Goal: Task Accomplishment & Management: Complete application form

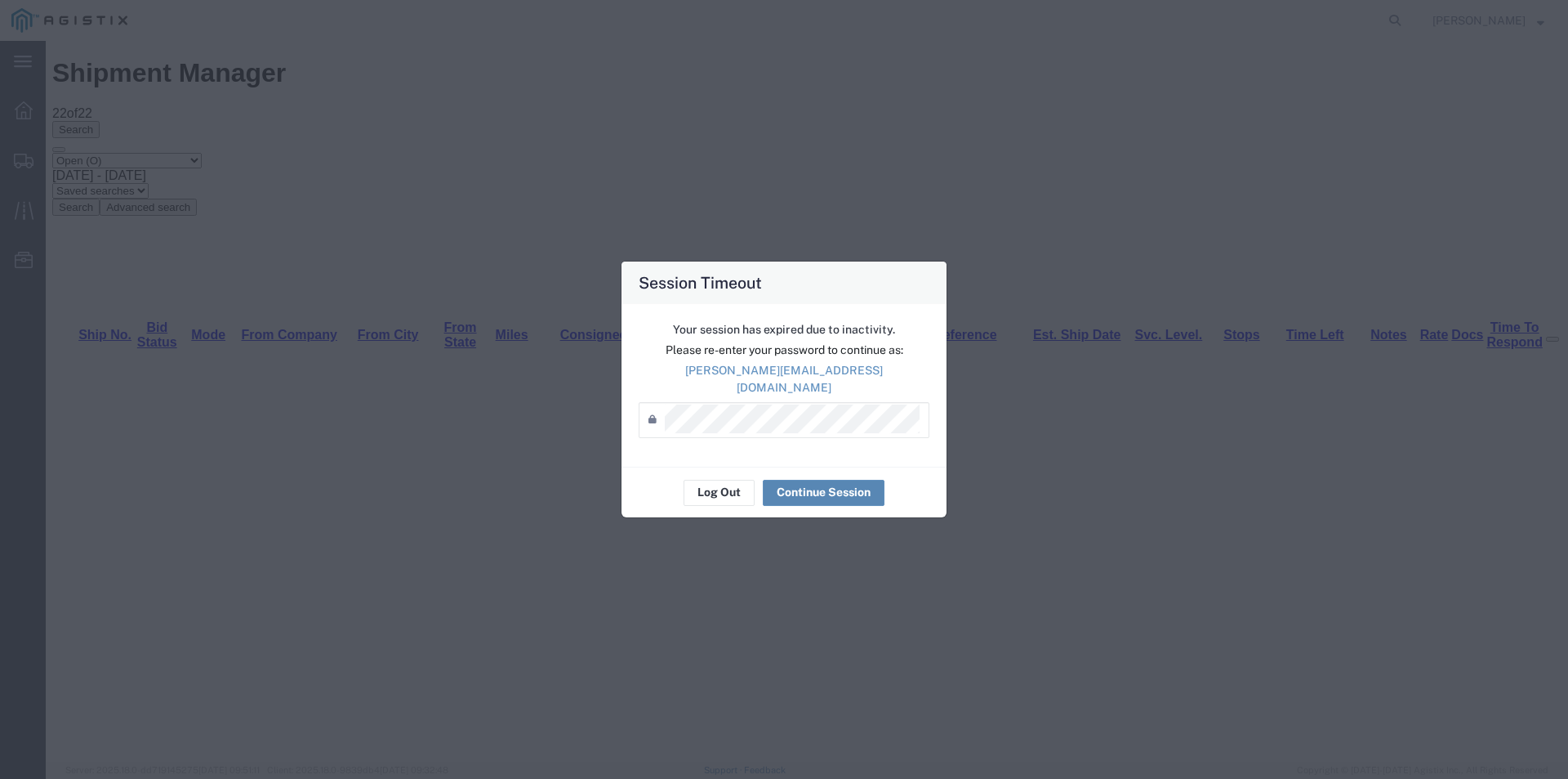
click at [801, 482] on button "Continue Session" at bounding box center [823, 493] width 122 height 26
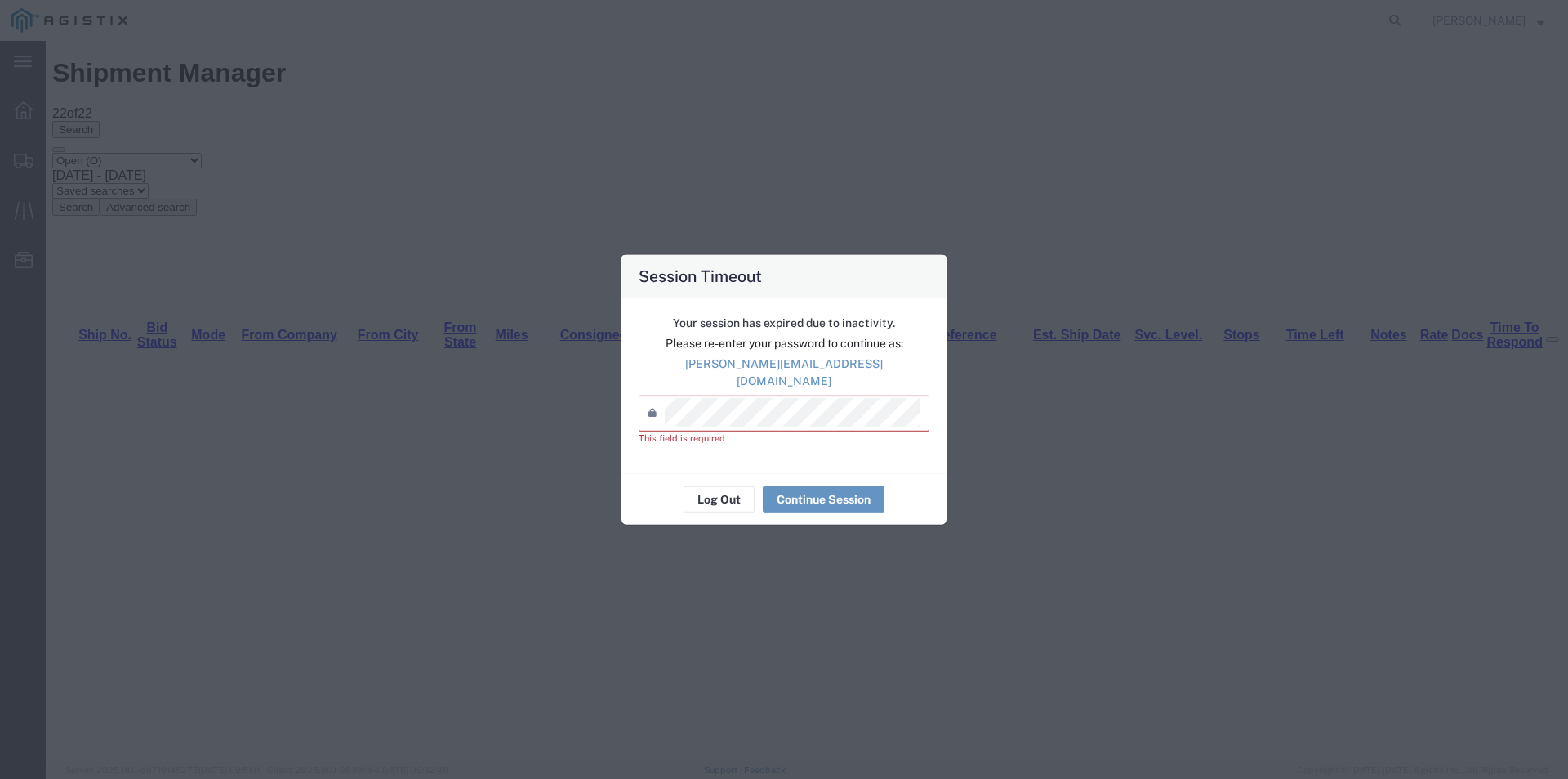
click at [741, 11] on div "Session Timeout Your session has expired due to inactivity. Please re-enter you…" at bounding box center [784, 390] width 1568 height 779
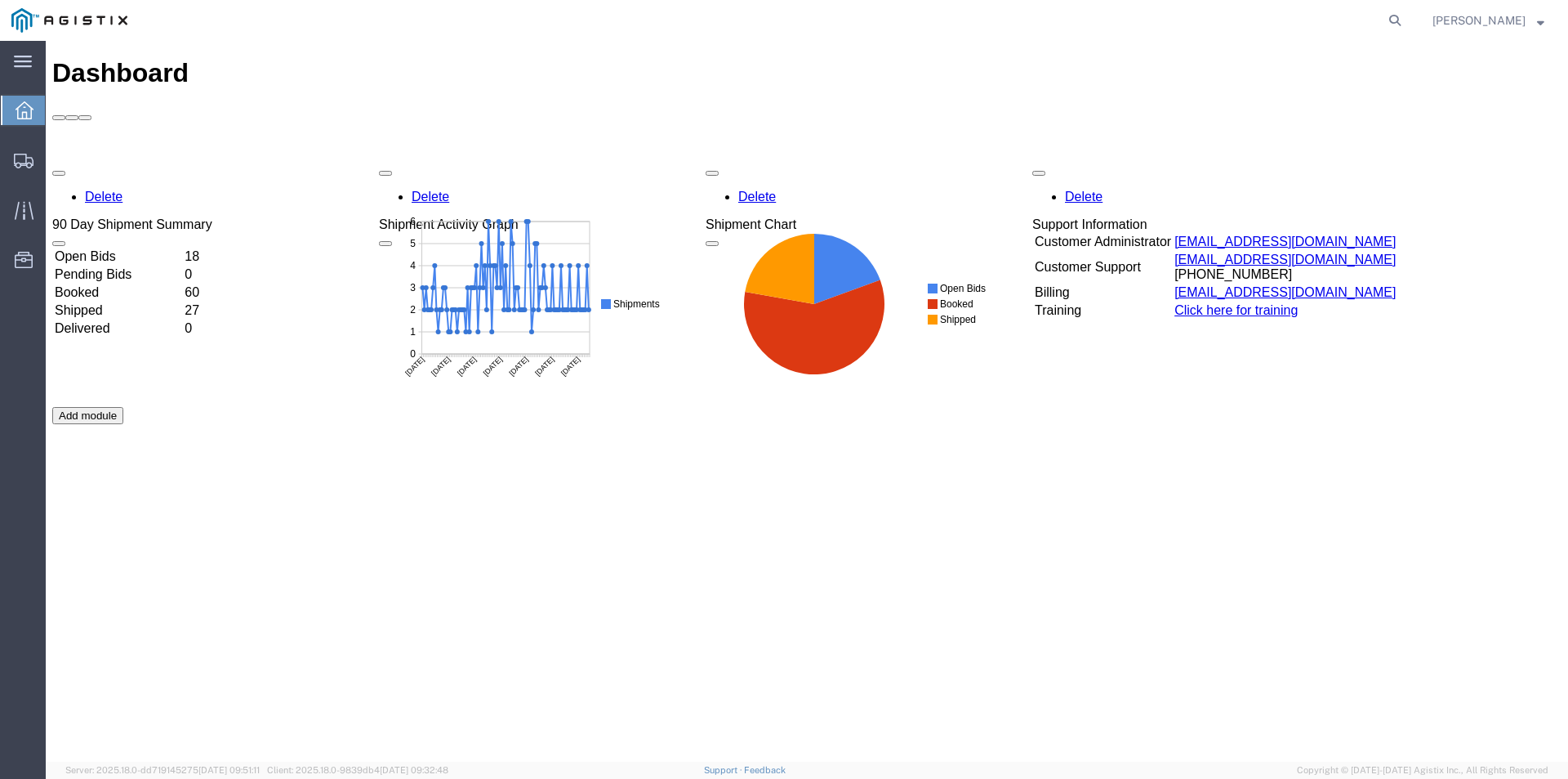
click at [210, 248] on td "18" at bounding box center [197, 256] width 26 height 16
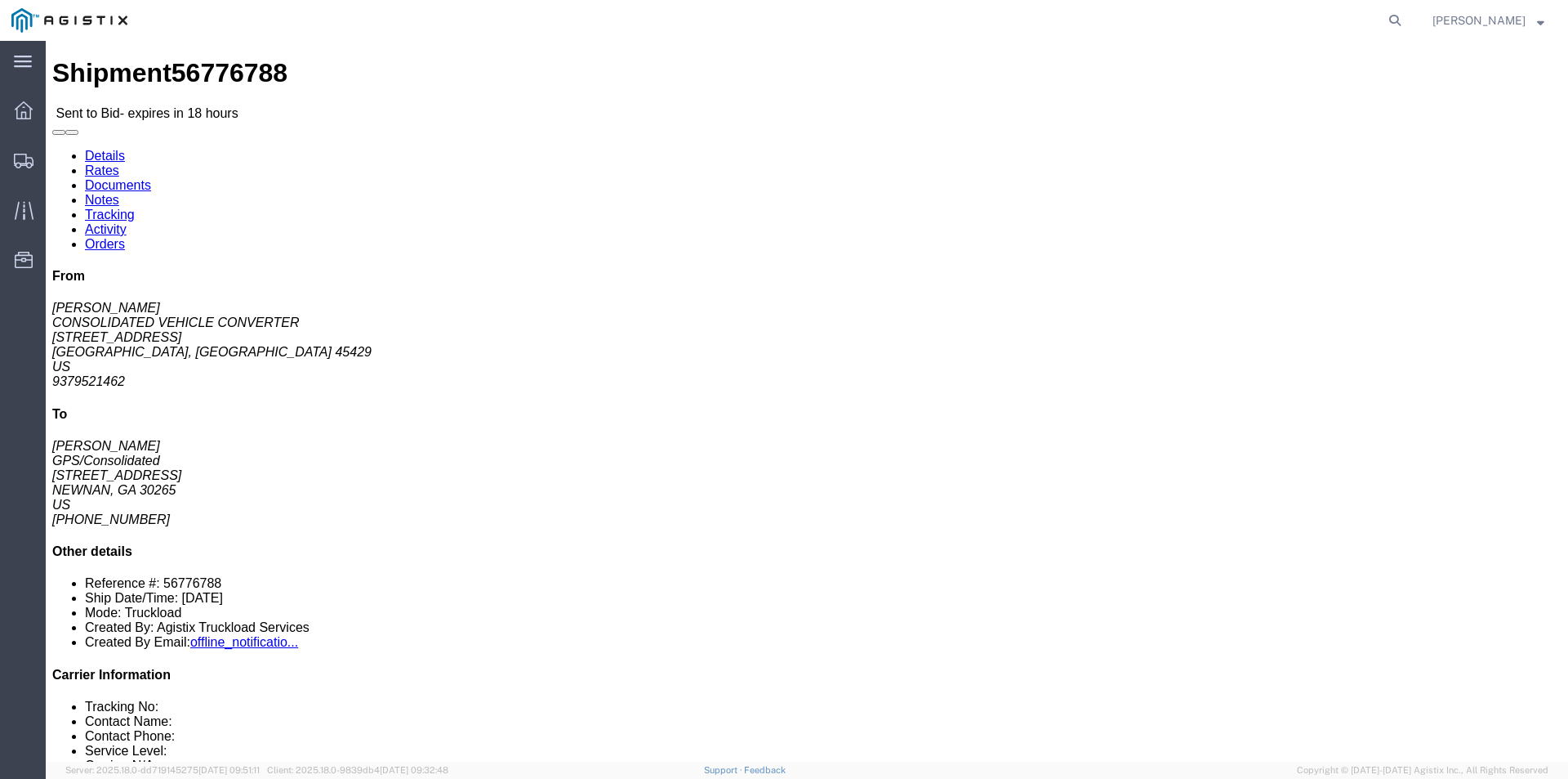
click button "button"
click address "CONSOLIDATED VEHICLE CONVERTER ([PERSON_NAME]) [STREET_ADDRESS][PERSON_NAME] 93…"
copy address "45429"
click link "Enter / Modify Bid"
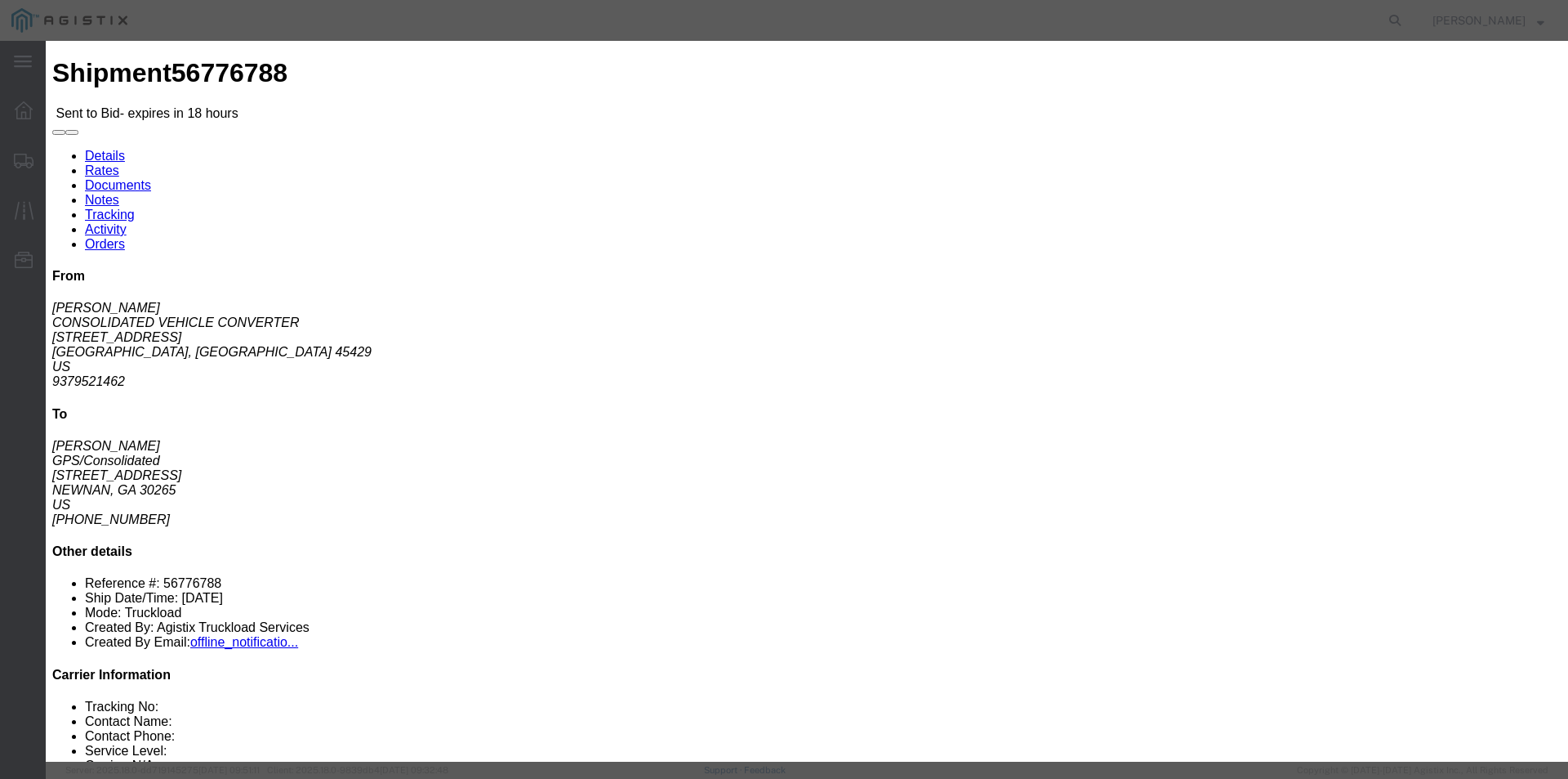
drag, startPoint x: 530, startPoint y: 151, endPoint x: 511, endPoint y: 160, distance: 21.0
click select "Select RXO Freight Forwarding RXO Logistics"
select select "3224"
click select "Select RXO Freight Forwarding RXO Logistics"
drag, startPoint x: 758, startPoint y: 155, endPoint x: 767, endPoint y: 150, distance: 10.3
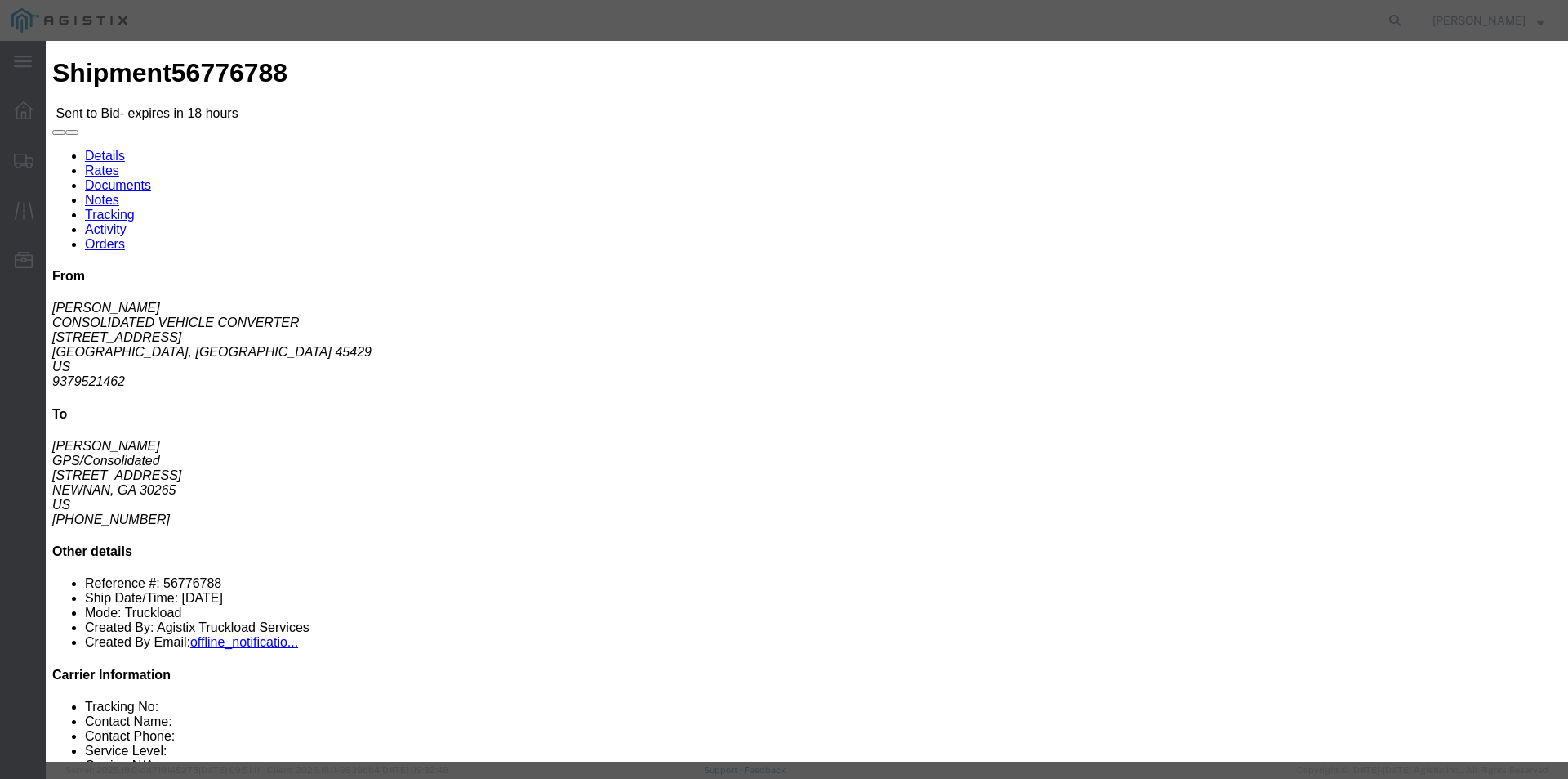
click select "Select Air Airport to Airport Airport to Door CONESTOGA Cargo Van DFRM/STEP Doo…"
select select "11791"
click select "Select Air Airport to Airport Airport to Door CONESTOGA Cargo Van DFRM/STEP Doo…"
click div "Bid Name"
click input "text"
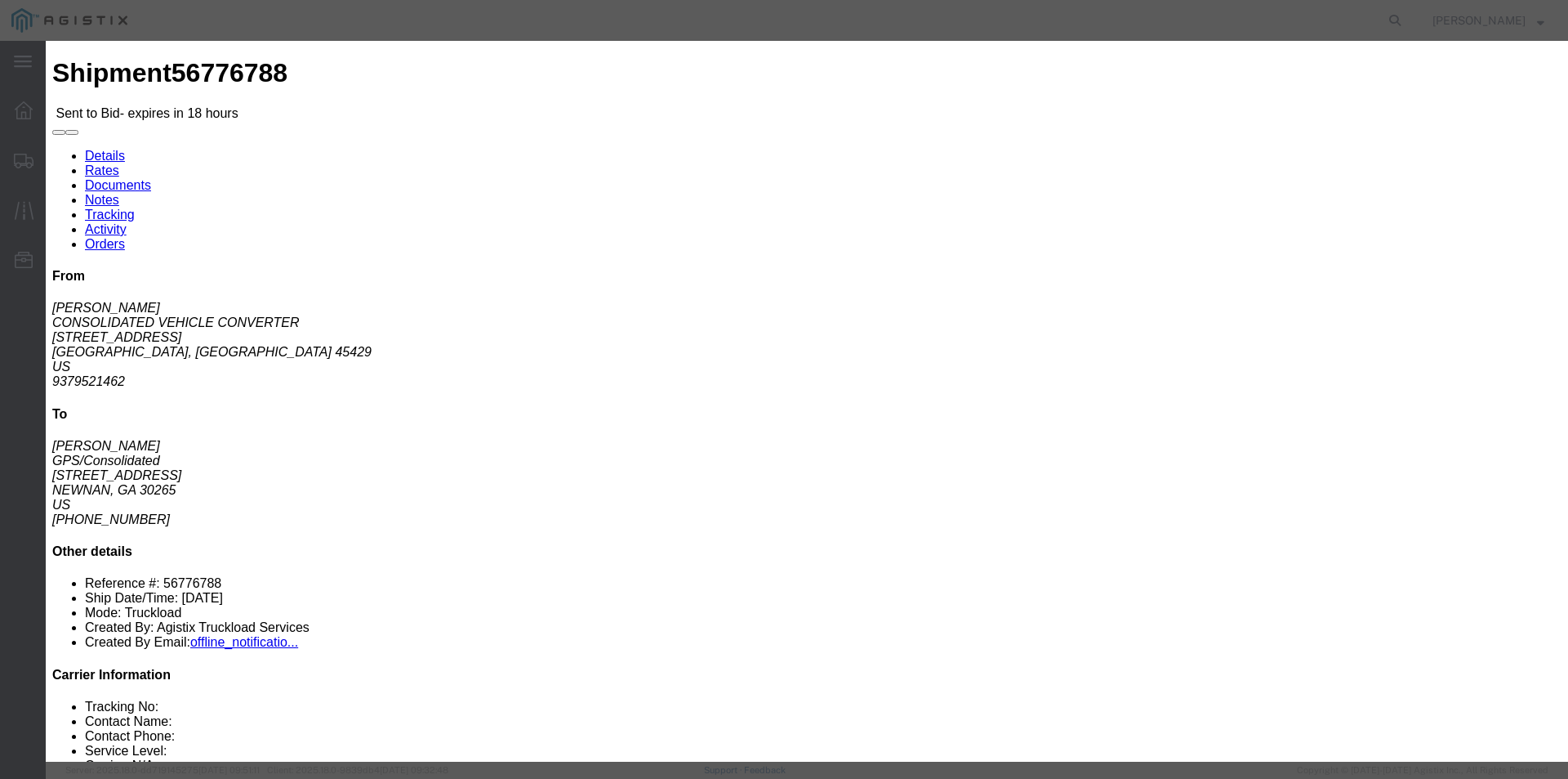
type input "bid"
drag, startPoint x: 1066, startPoint y: 350, endPoint x: 1073, endPoint y: 330, distance: 21.2
click div "Select 2 Day Service 3 Axle Winch Truck 3 to 5 Day Service 96L Domestic Flat Ra…"
click input "number"
type input "1400"
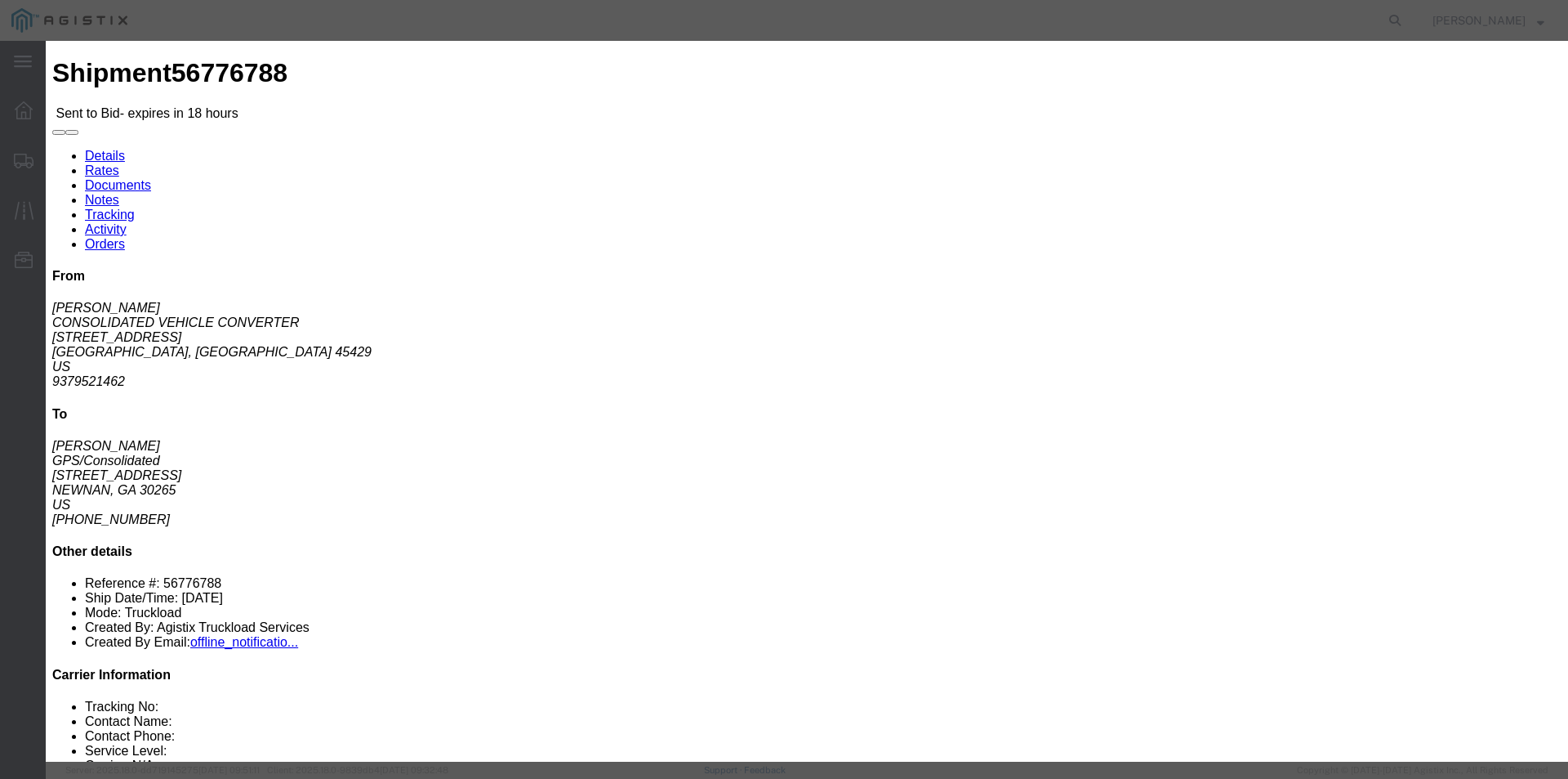
click div "Select 2 Day Service 3 Axle Winch Truck 3 to 5 Day Service 96L Domestic Flat Ra…"
click button "Submit"
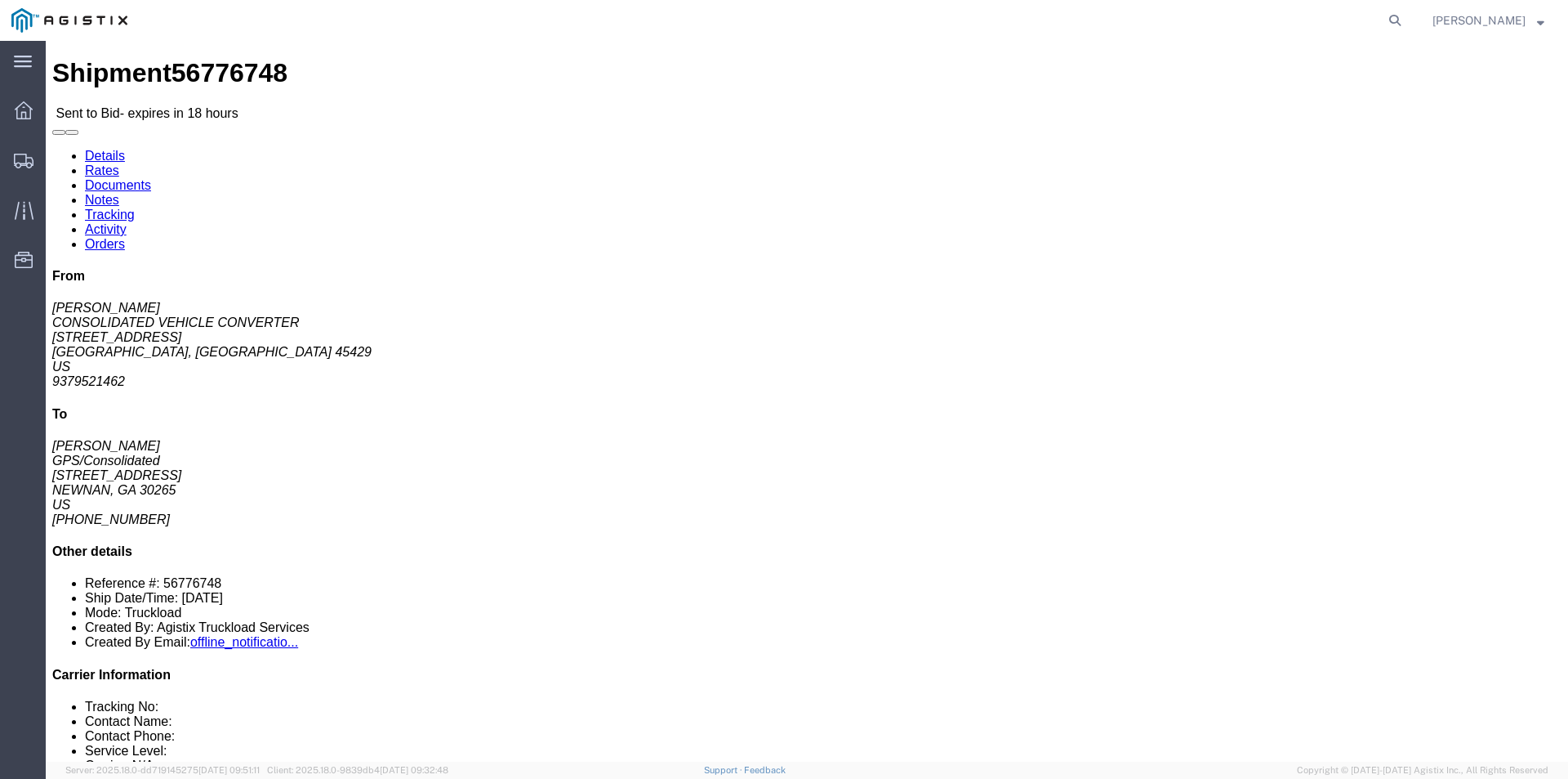
click link "Enter / Modify Bid"
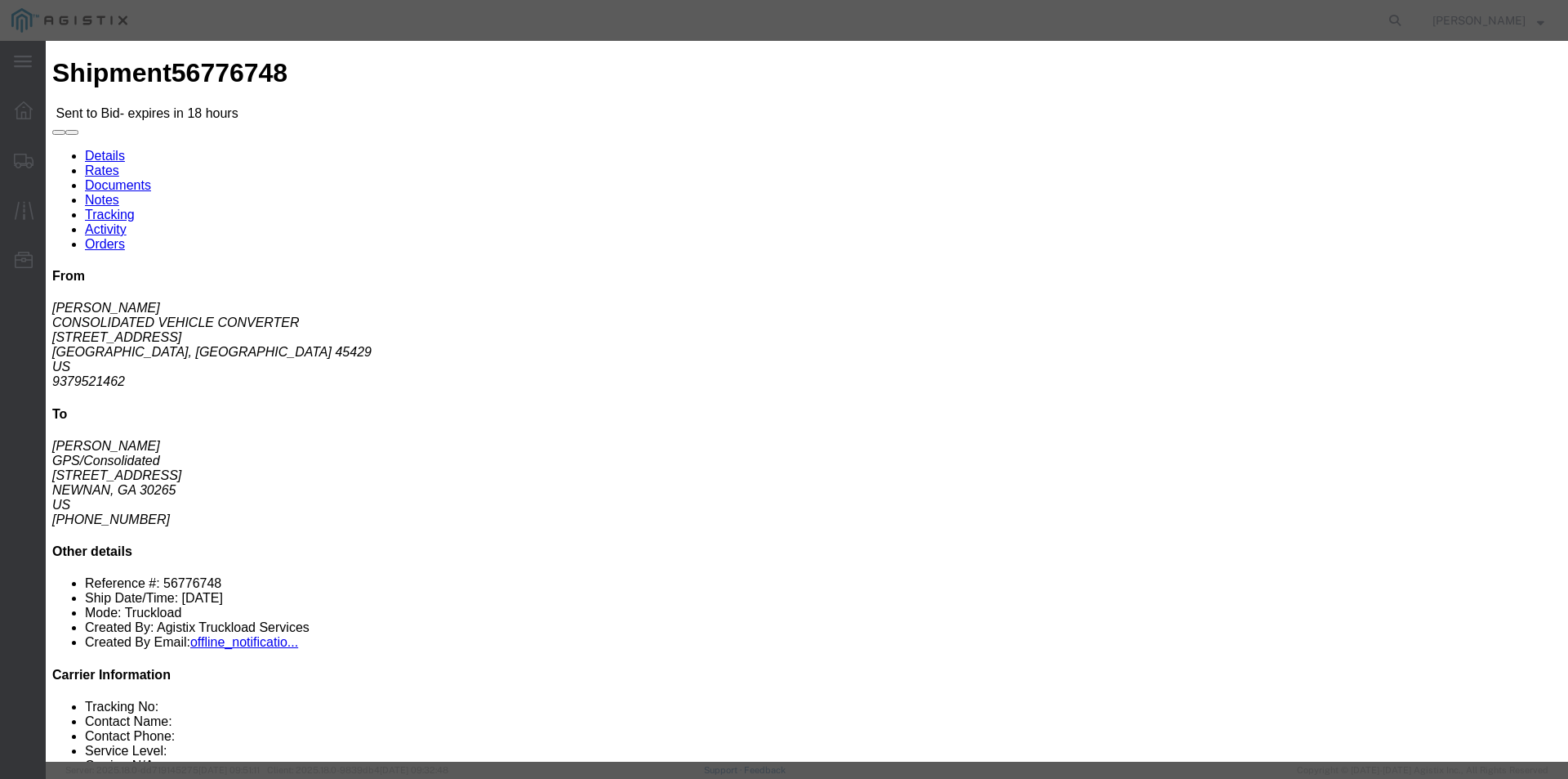
click select "Select RXO Freight Forwarding RXO Logistics"
select select "3224"
click select "Select RXO Freight Forwarding RXO Logistics"
click select "Select Air Airport to Airport Airport to Door CONESTOGA Cargo Van DFRM/STEP Doo…"
select select "11791"
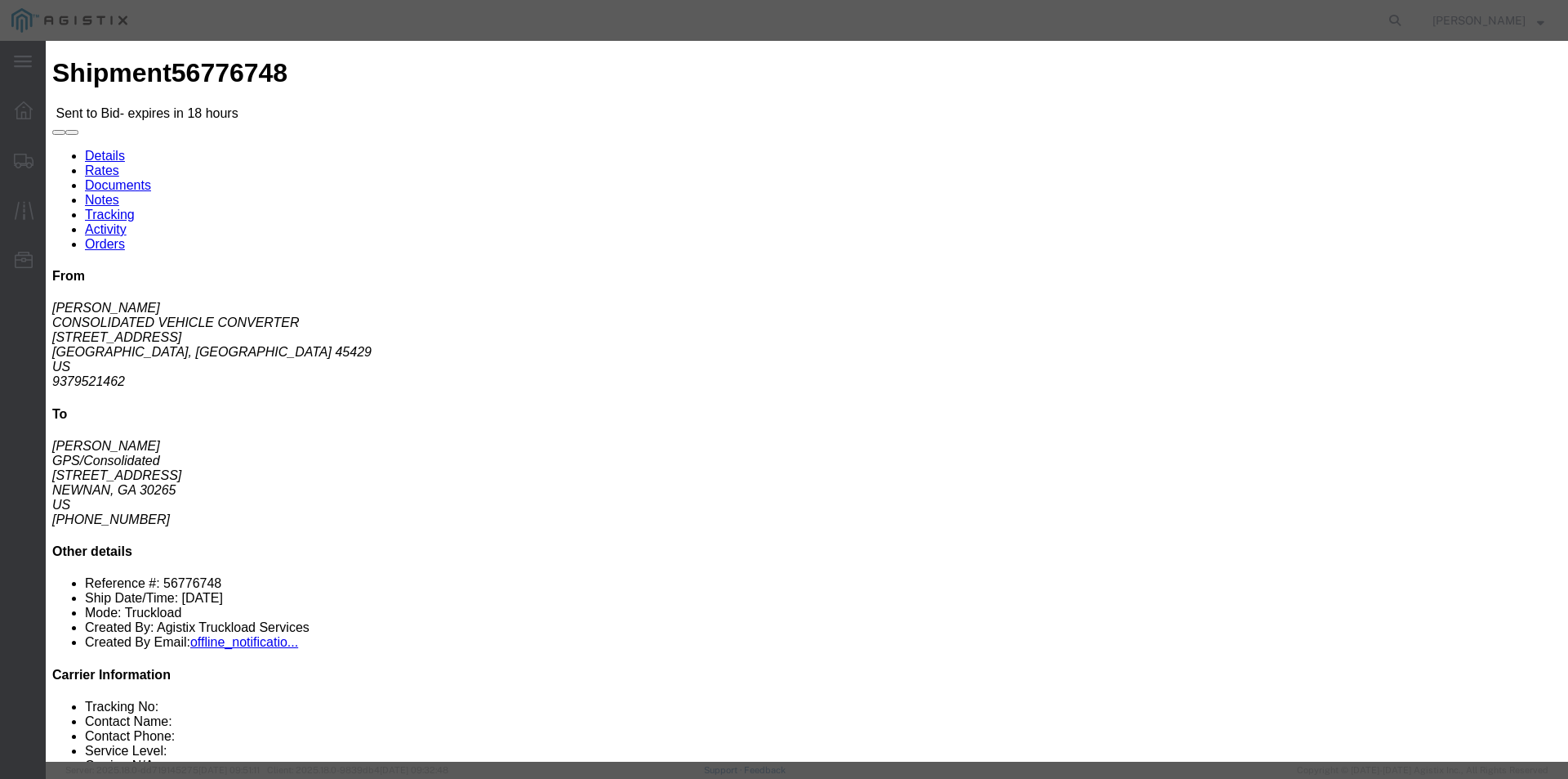
click select "Select Air Airport to Airport Airport to Door CONESTOGA Cargo Van DFRM/STEP Doo…"
click input "text"
type input "bid"
click input "number"
type input "1400"
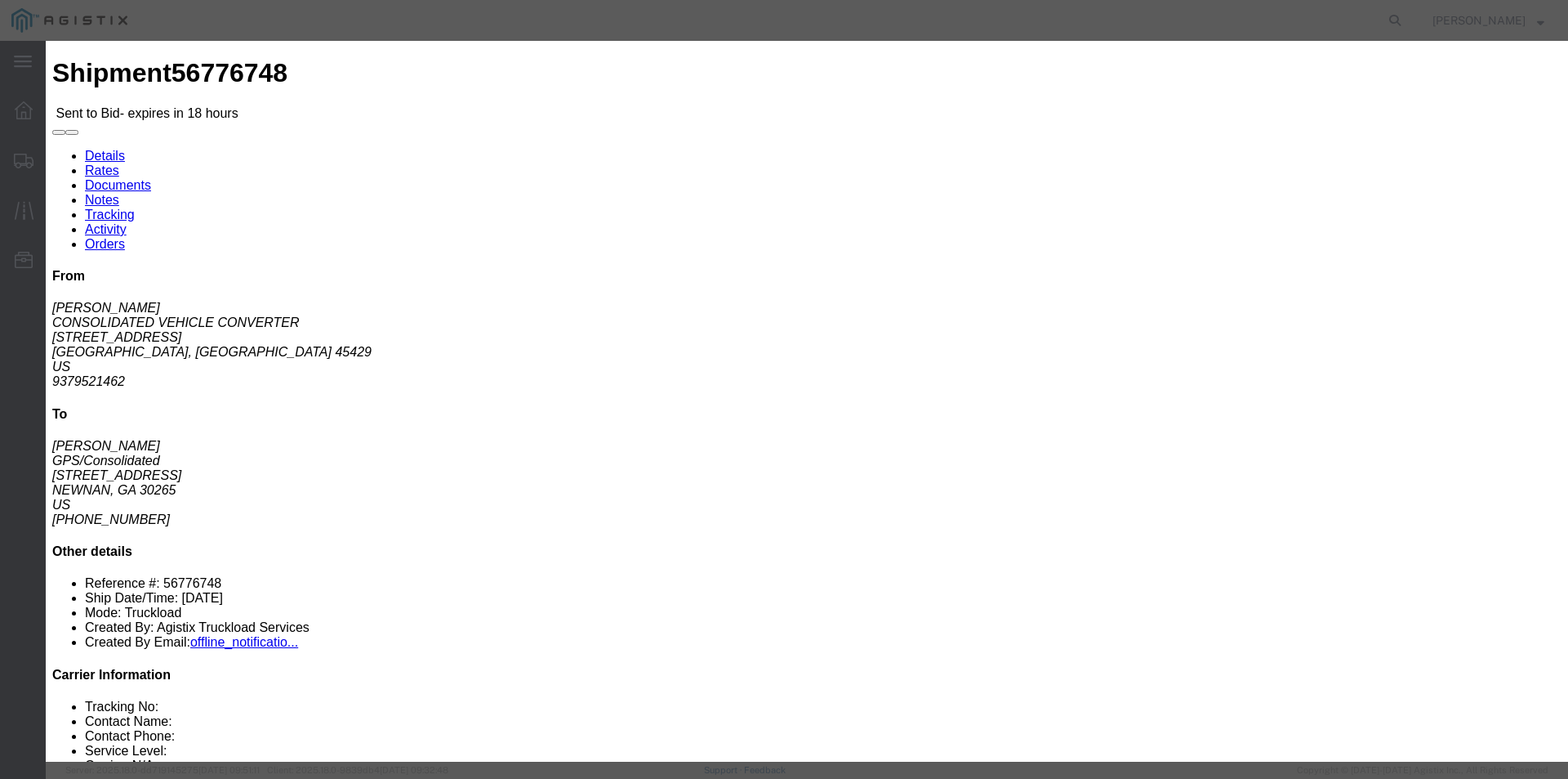
click button "Submit"
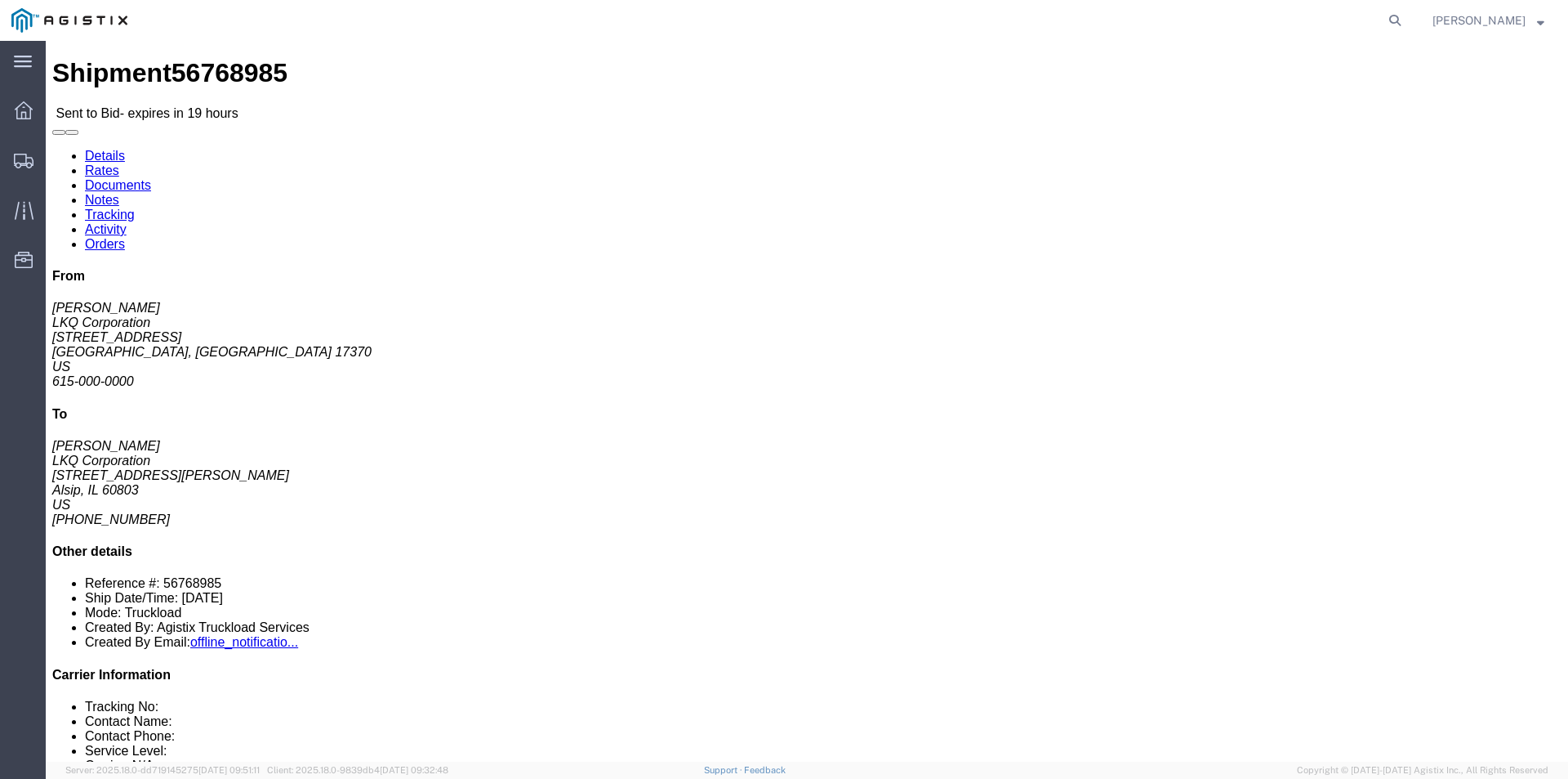
click link "Enter / Modify Bid"
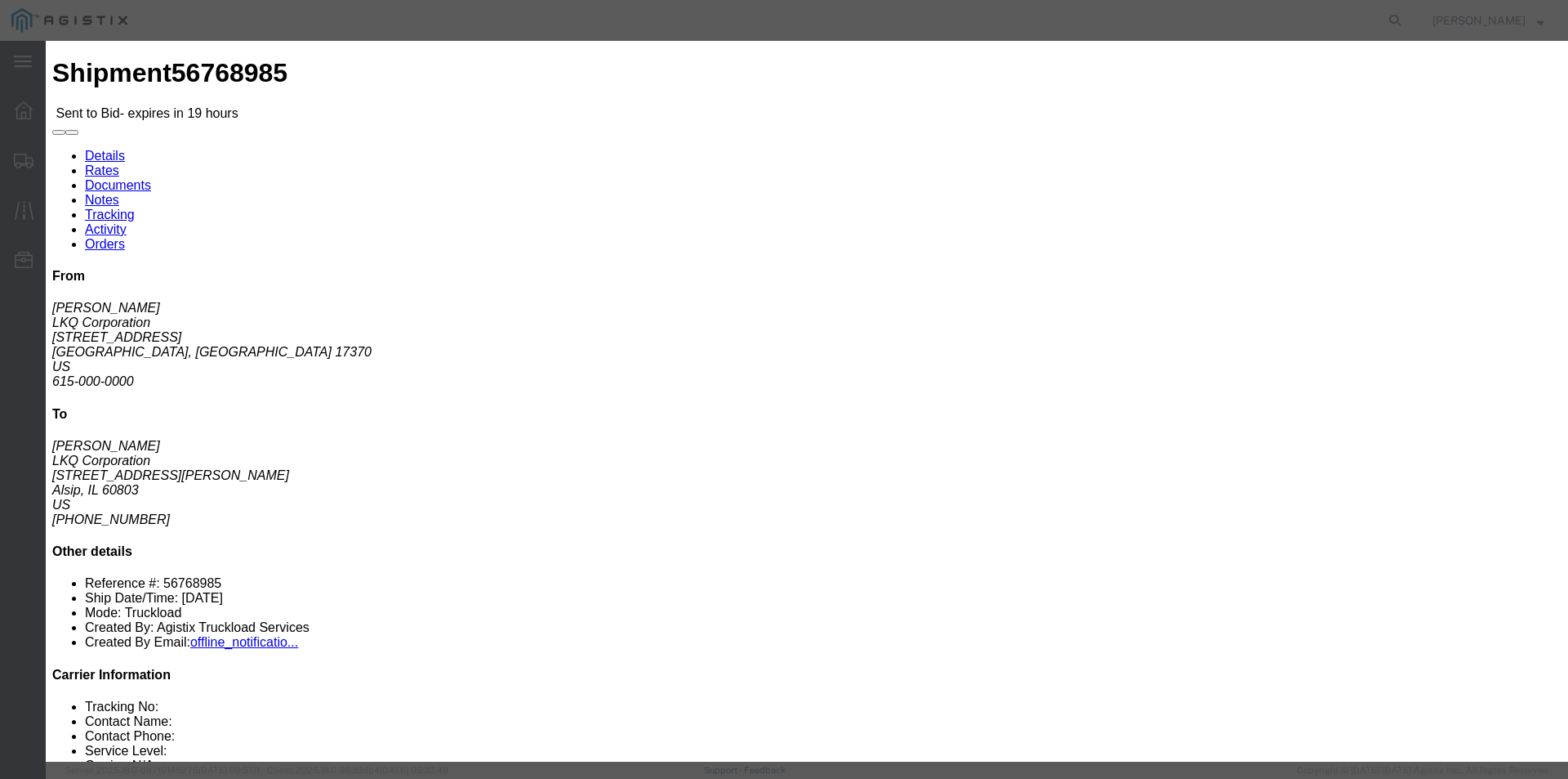
click select "Select RXO Freight Forwarding RXO Logistics"
select select "3224"
click select "Select RXO Freight Forwarding RXO Logistics"
click select "Select Air Airport to Airport Airport to Door CONESTOGA Cargo Van DFRM/STEP Doo…"
select select "11791"
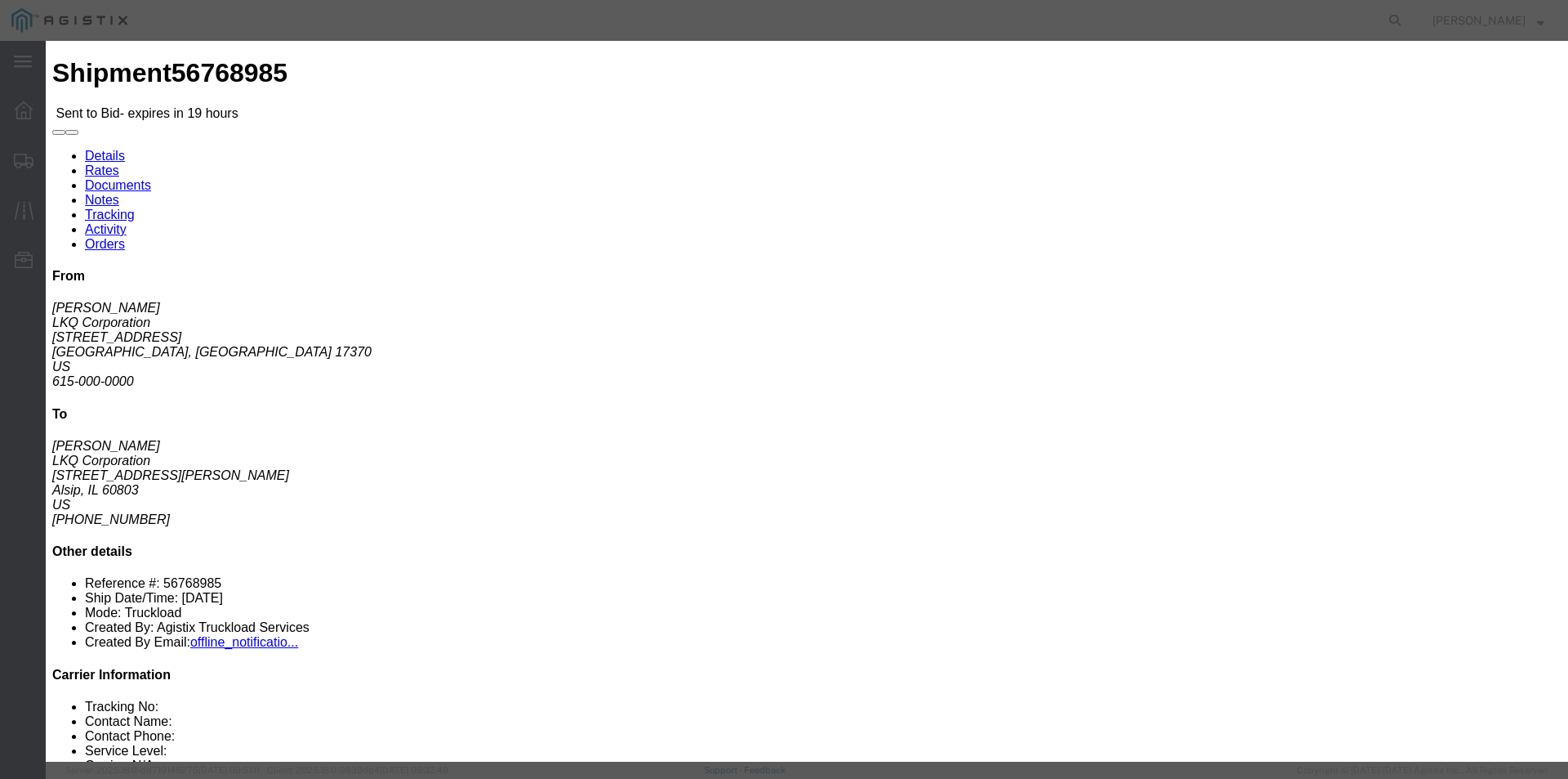
click select "Select Air Airport to Airport Airport to Door CONESTOGA Cargo Van DFRM/STEP Doo…"
drag, startPoint x: 1065, startPoint y: 162, endPoint x: 1082, endPoint y: 154, distance: 18.8
click div "Bid Name"
click input "text"
type input "bid"
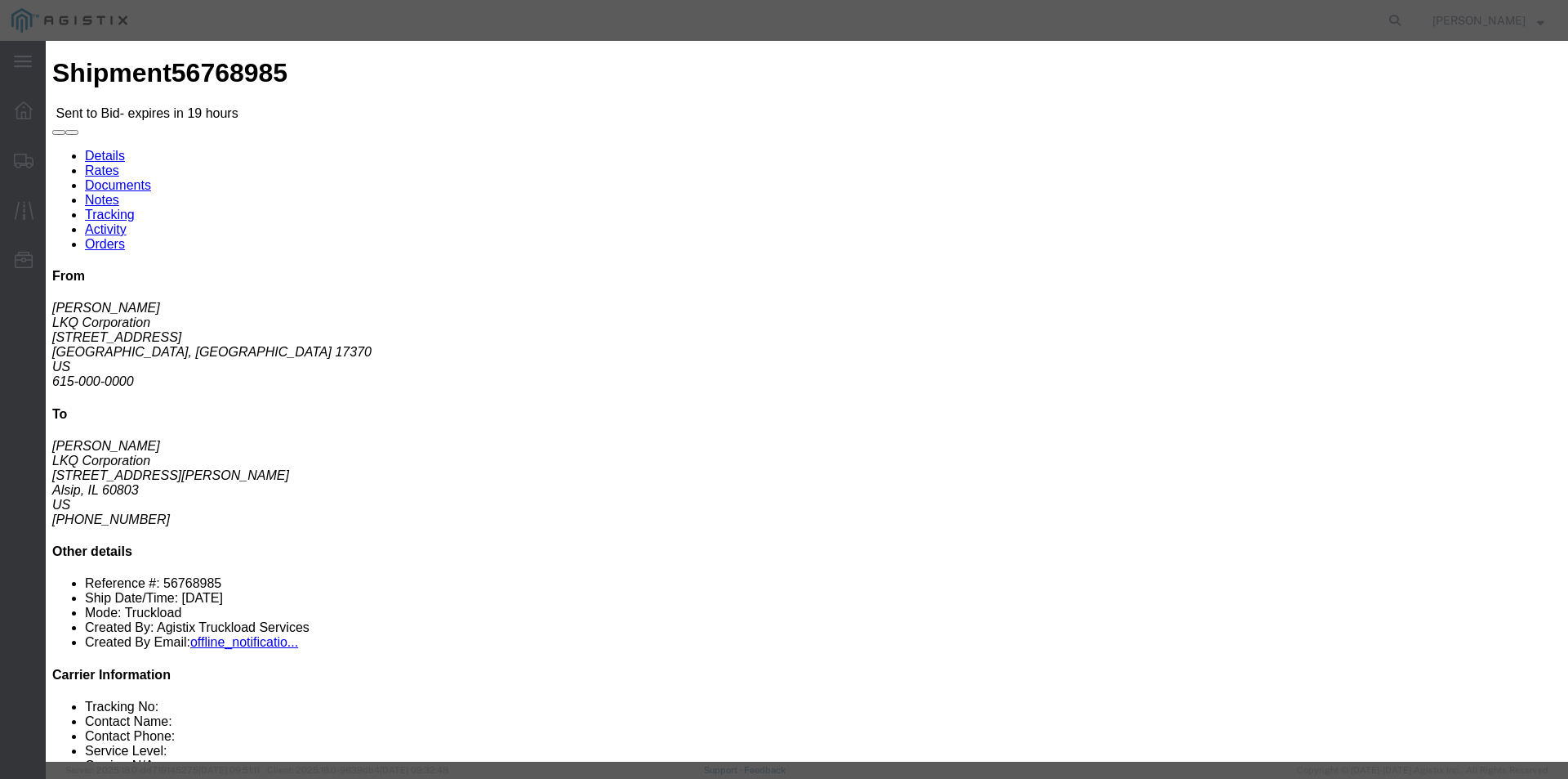
click input "number"
type input "1250"
click button "Submit"
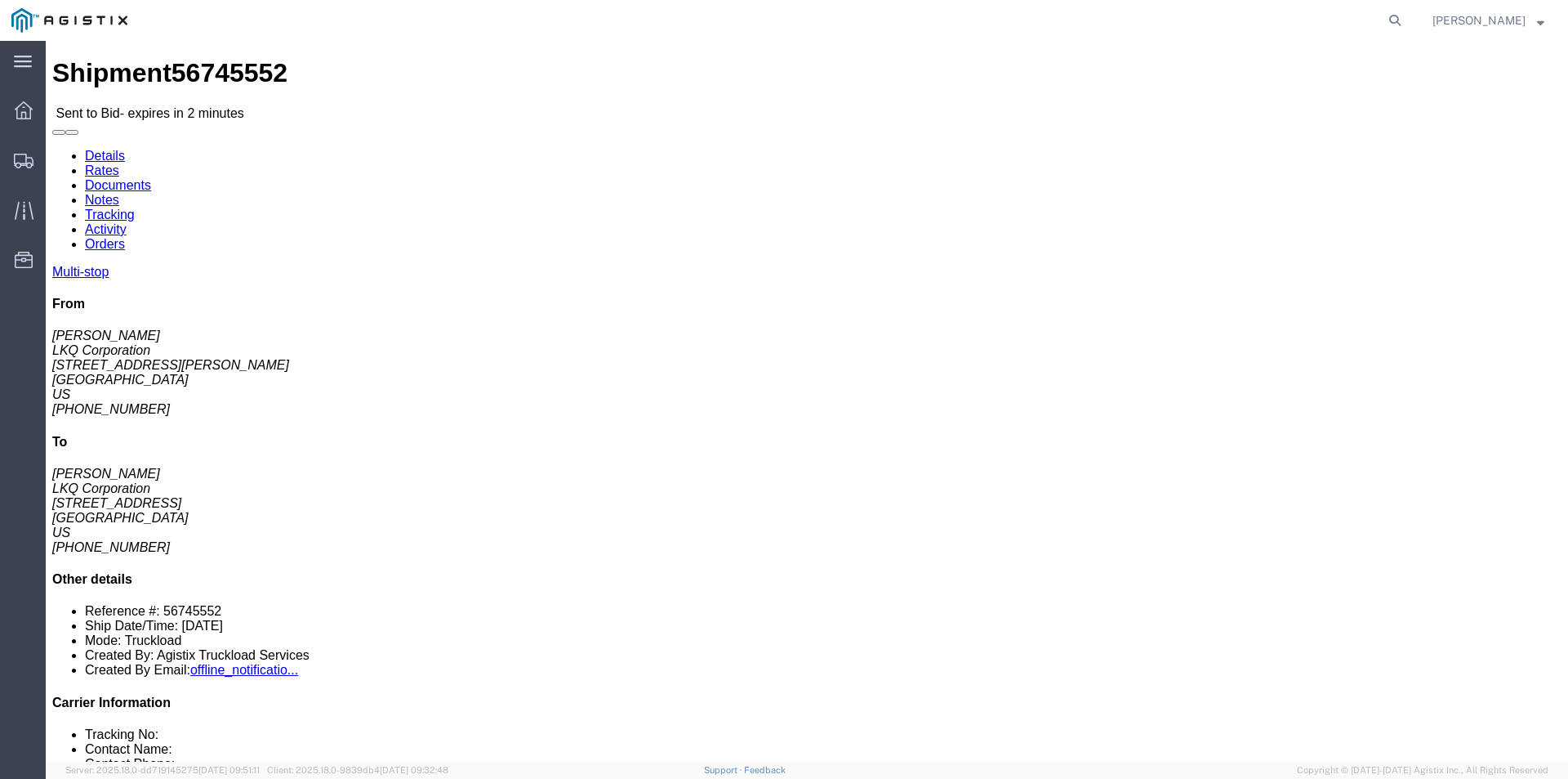
click link "Enter / Modify Bid"
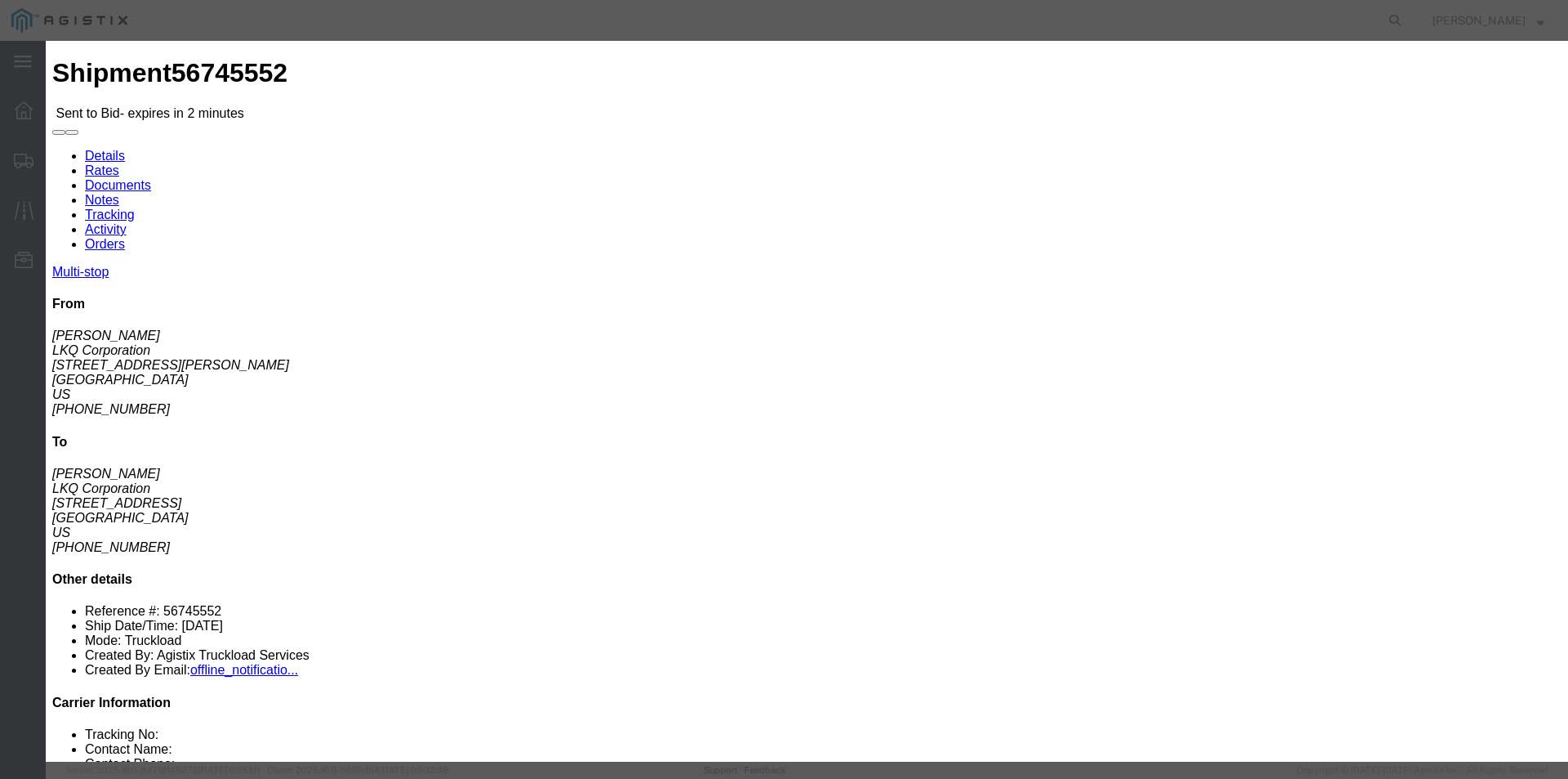
click select "Select RXO Freight Forwarding RXO Logistics"
select select "3224"
click select "Select RXO Freight Forwarding RXO Logistics"
select select "11791"
click select "Select Air Airport to Airport Airport to Door CONESTOGA Cargo Van DFRM/STEP Doo…"
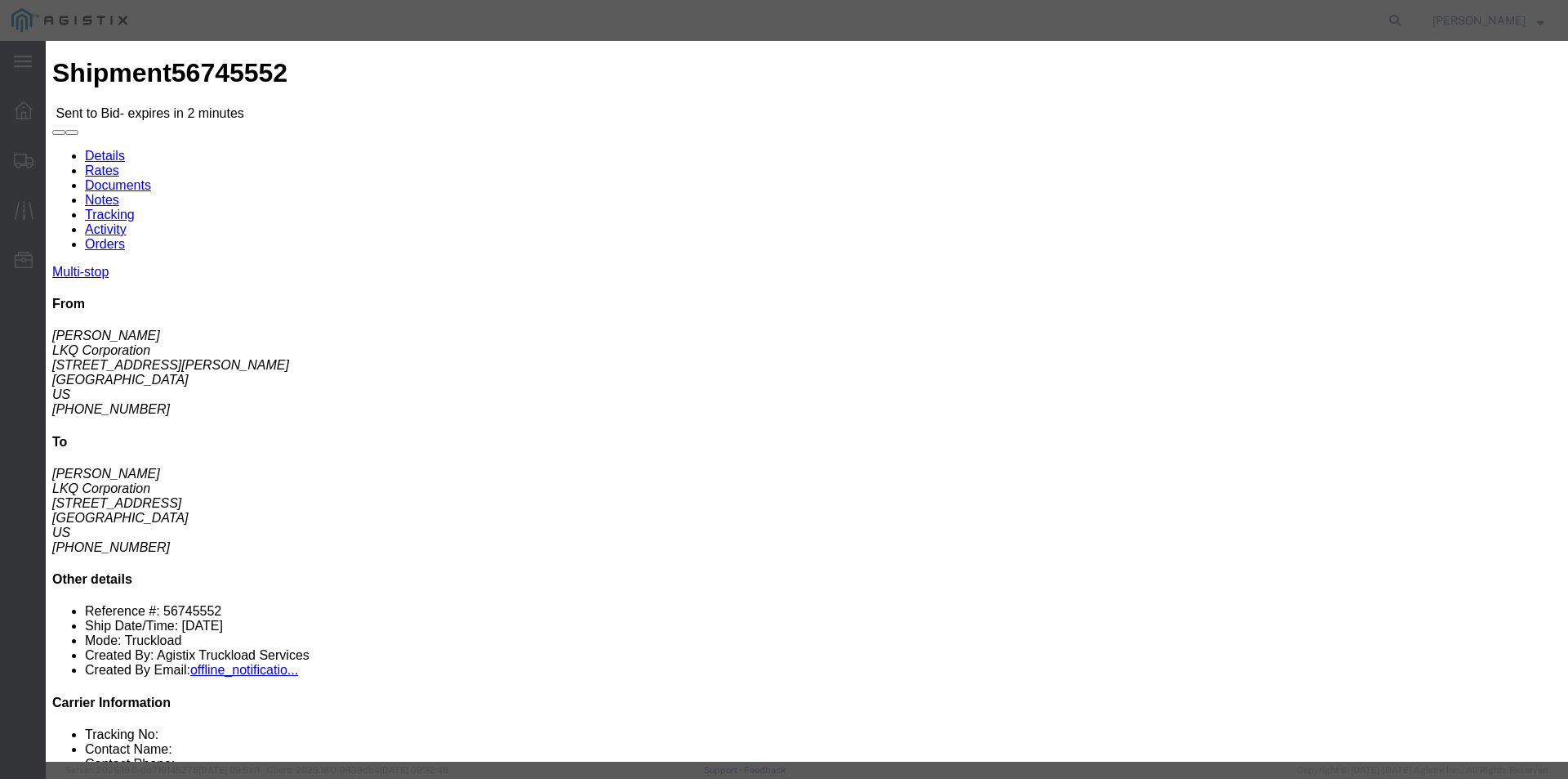
click input "text"
type input "bid"
click input "number"
type input "2150"
click button "Submit"
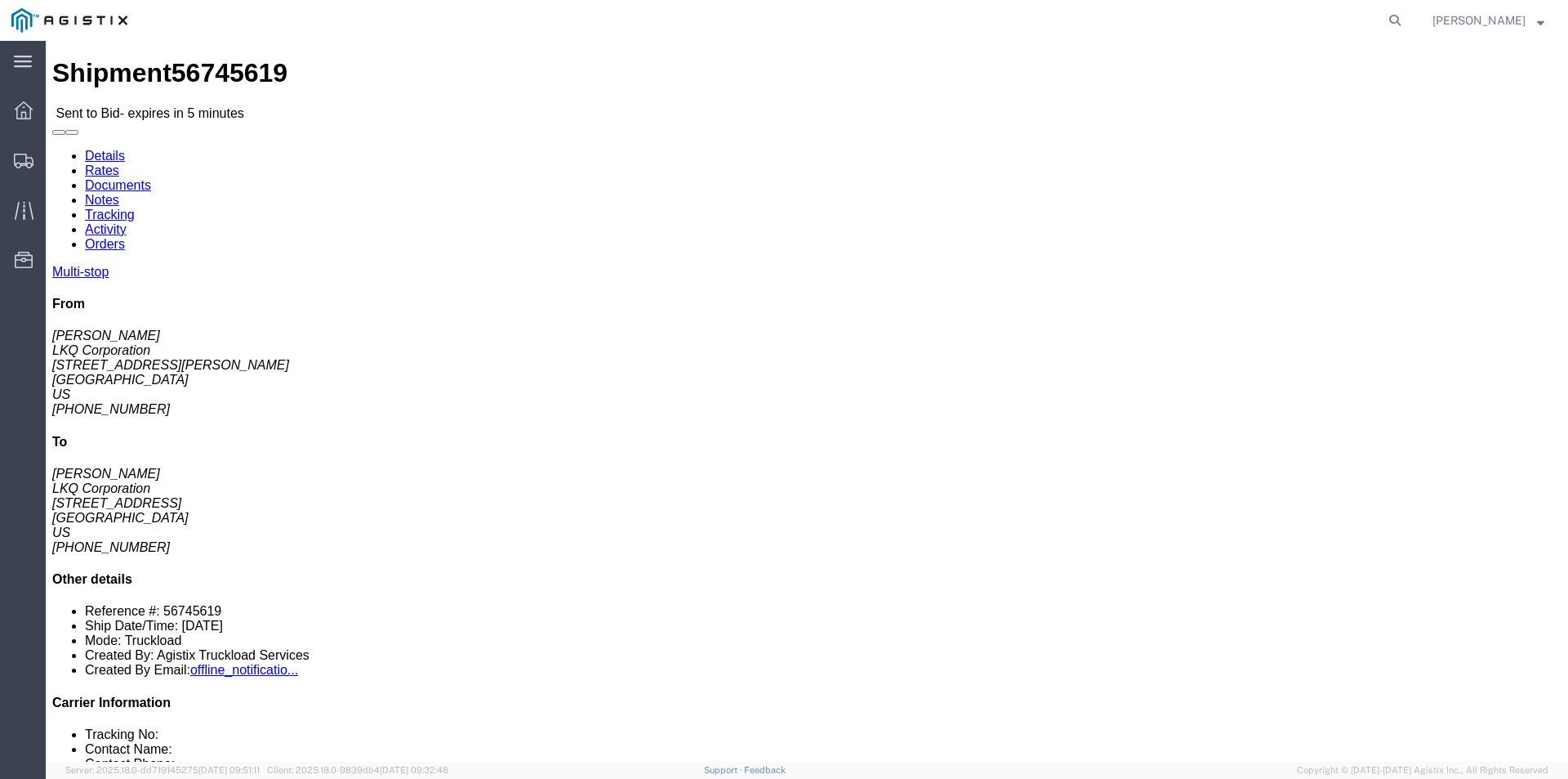
click link "Enter / Modify Bid"
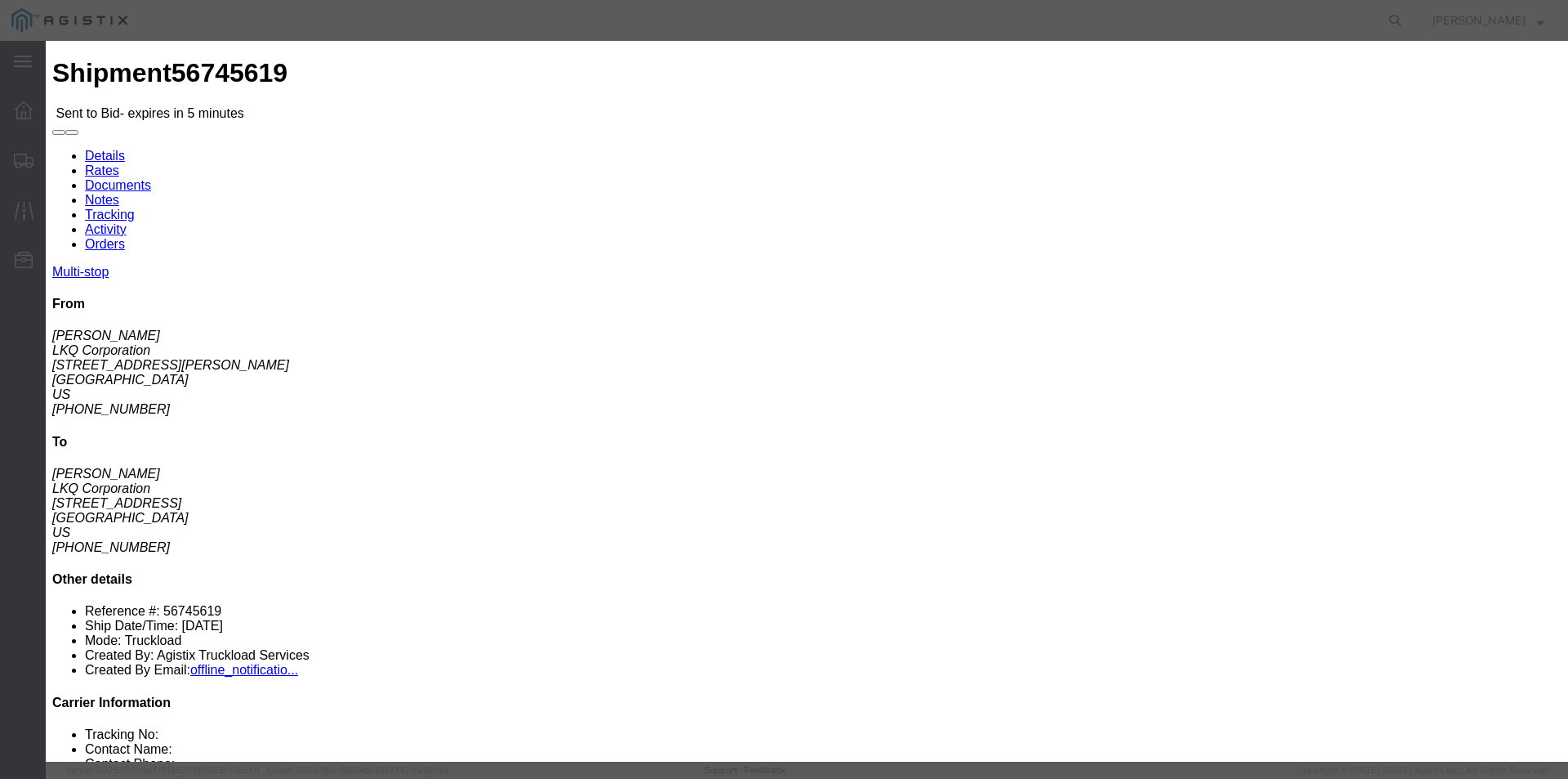
click select "Select RXO Freight Forwarding RXO Logistics"
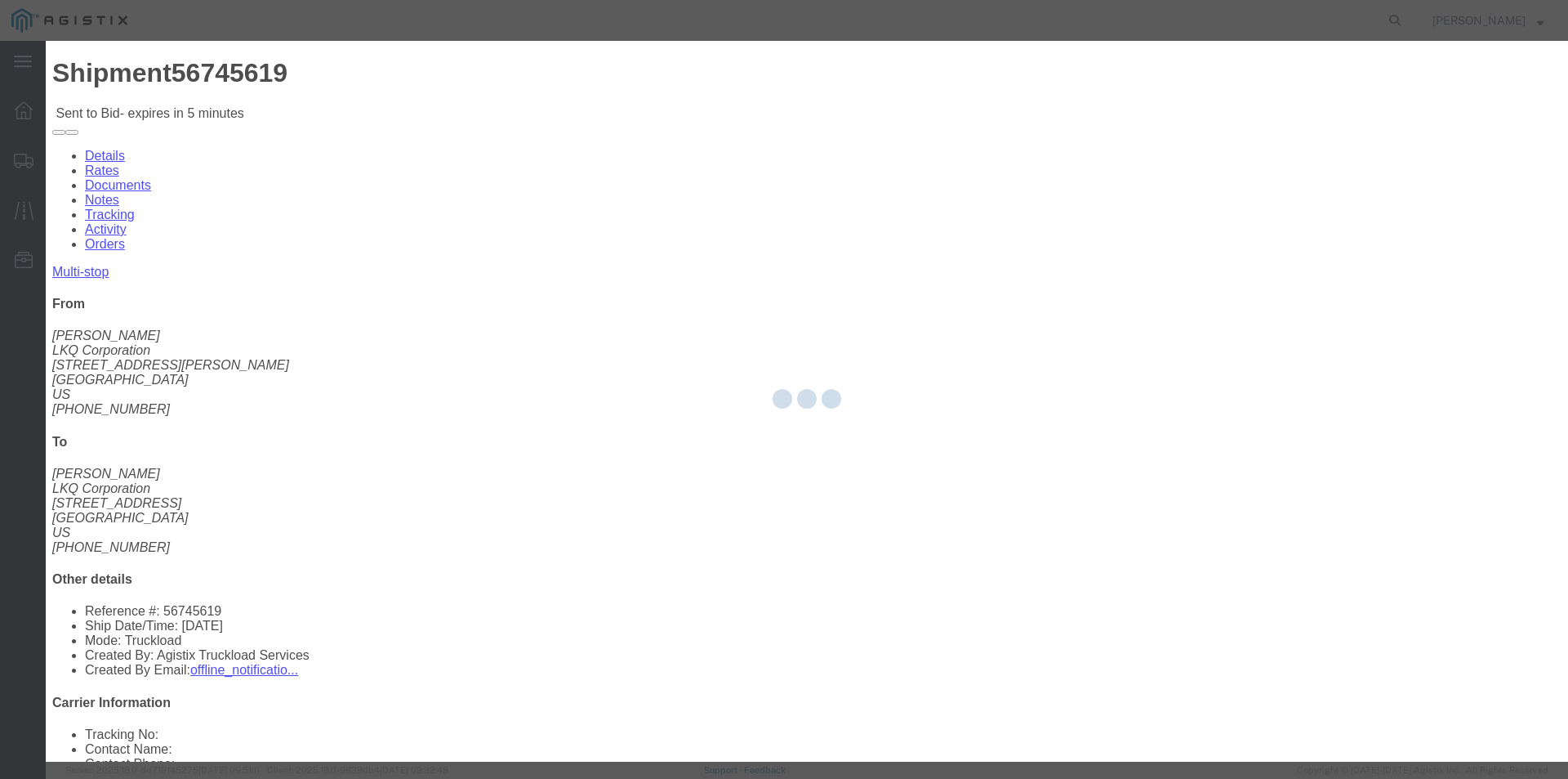
click body "Shipment 56745619 Sent to Bid - expires in 5 minutes Details Rates Documents No…"
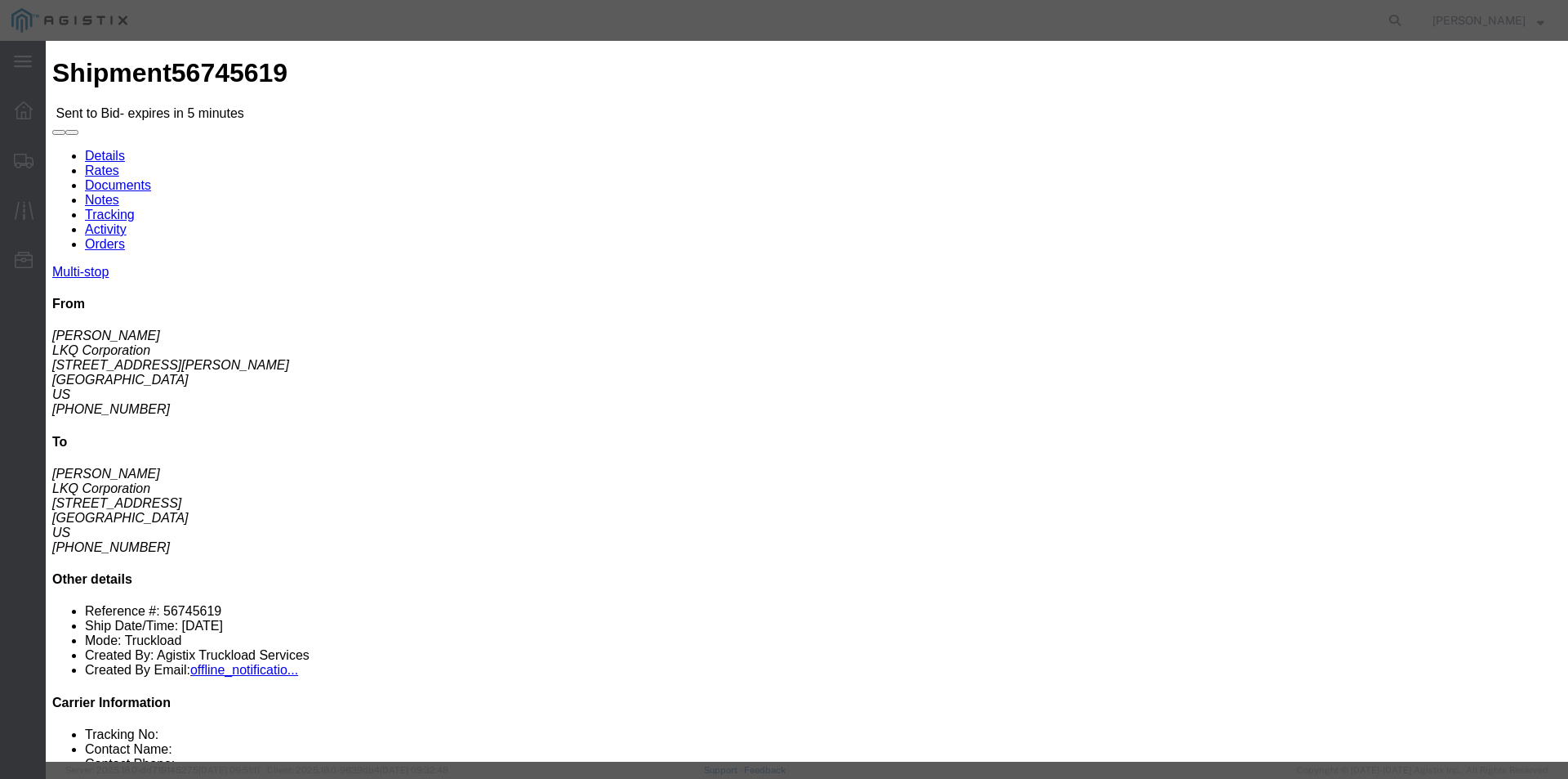
drag, startPoint x: 527, startPoint y: 144, endPoint x: 525, endPoint y: 156, distance: 12.2
click select "Select RXO Freight Forwarding RXO Logistics"
drag, startPoint x: 523, startPoint y: 222, endPoint x: 523, endPoint y: 207, distance: 15.0
click h3 "Legs"
click select "Select RXO Freight Forwarding RXO Logistics"
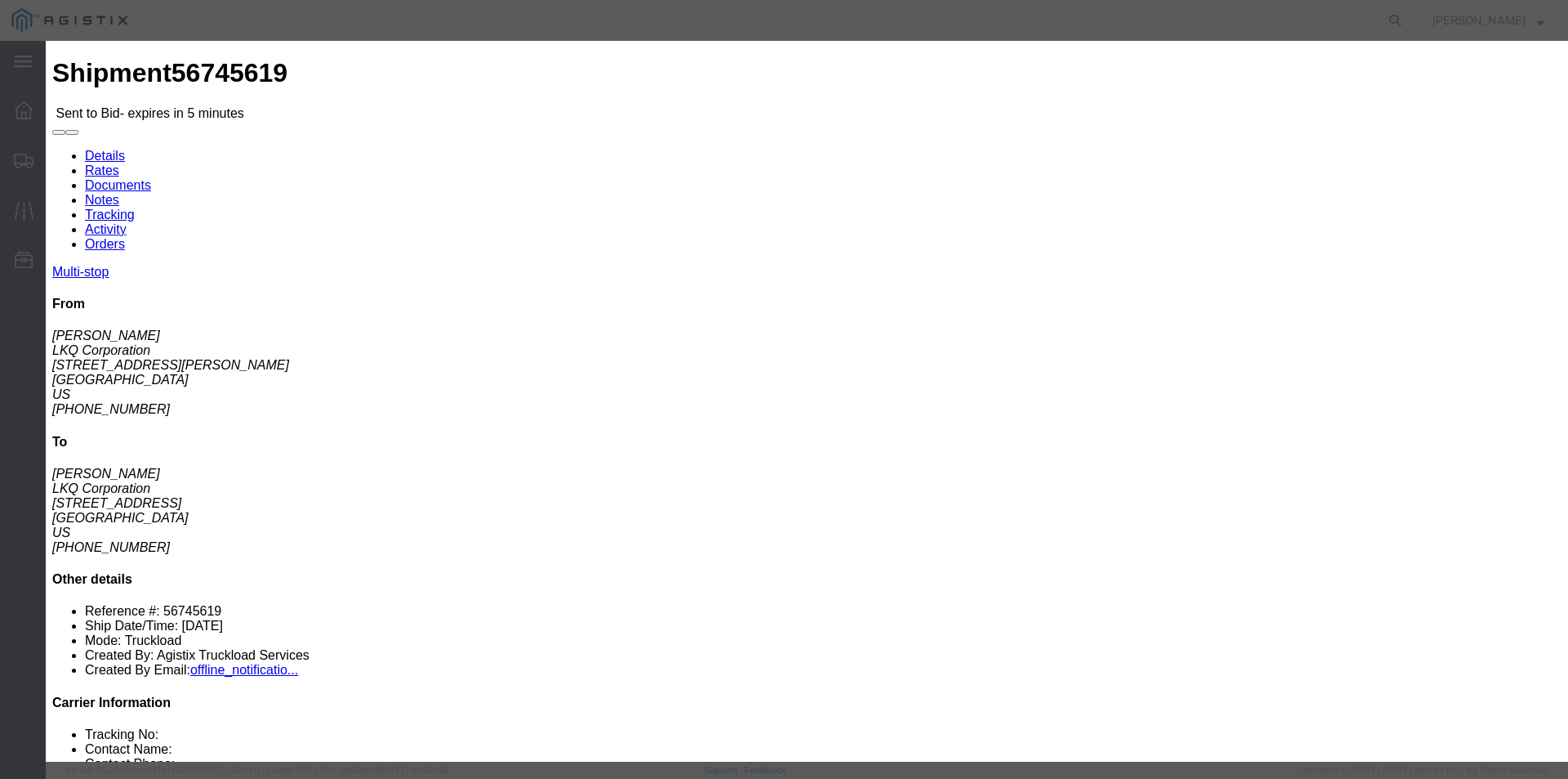
select select "3224"
click select "Select RXO Freight Forwarding RXO Logistics"
click select "Select Air Airport to Airport Airport to Door CONESTOGA Cargo Van DFRM/STEP Doo…"
select select "11791"
click select "Select Air Airport to Airport Airport to Door CONESTOGA Cargo Van DFRM/STEP Doo…"
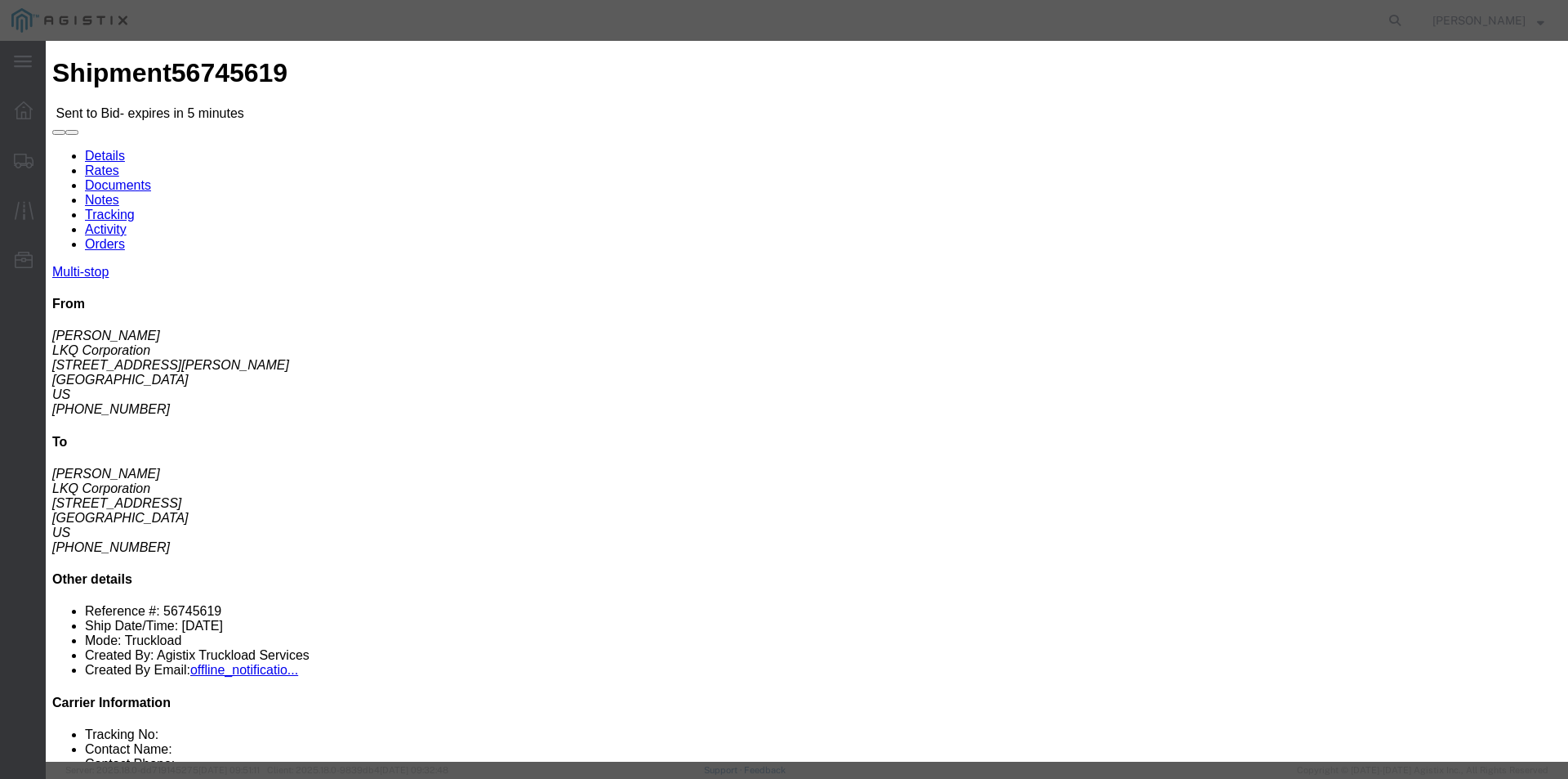
click input "text"
type input "bid"
click div "Select 2 Day Service 3 Axle Winch Truck 3 to 5 Day Service 96L Domestic Flat Ra…"
click input "number"
type input "2150"
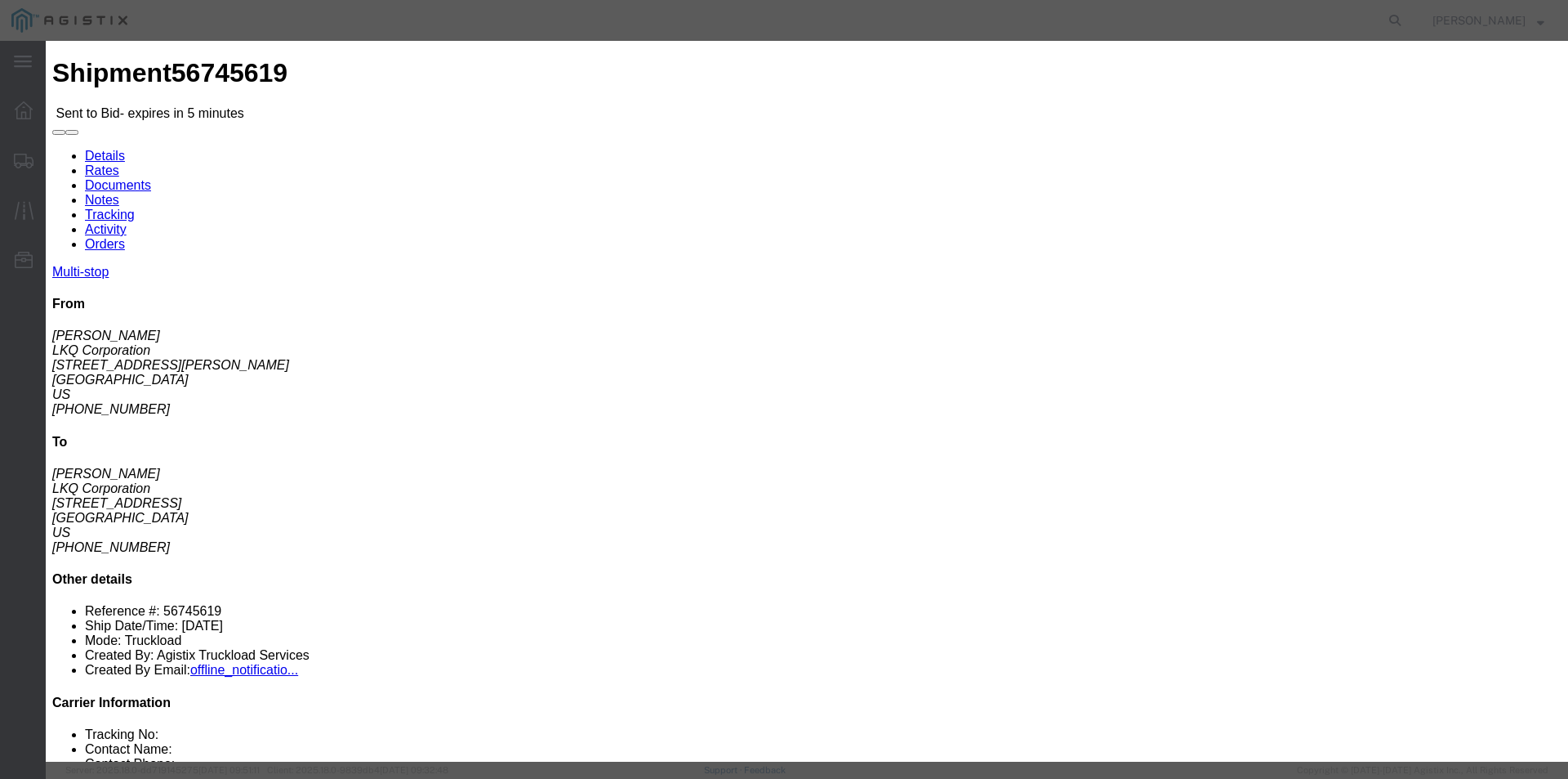
click button "Submit"
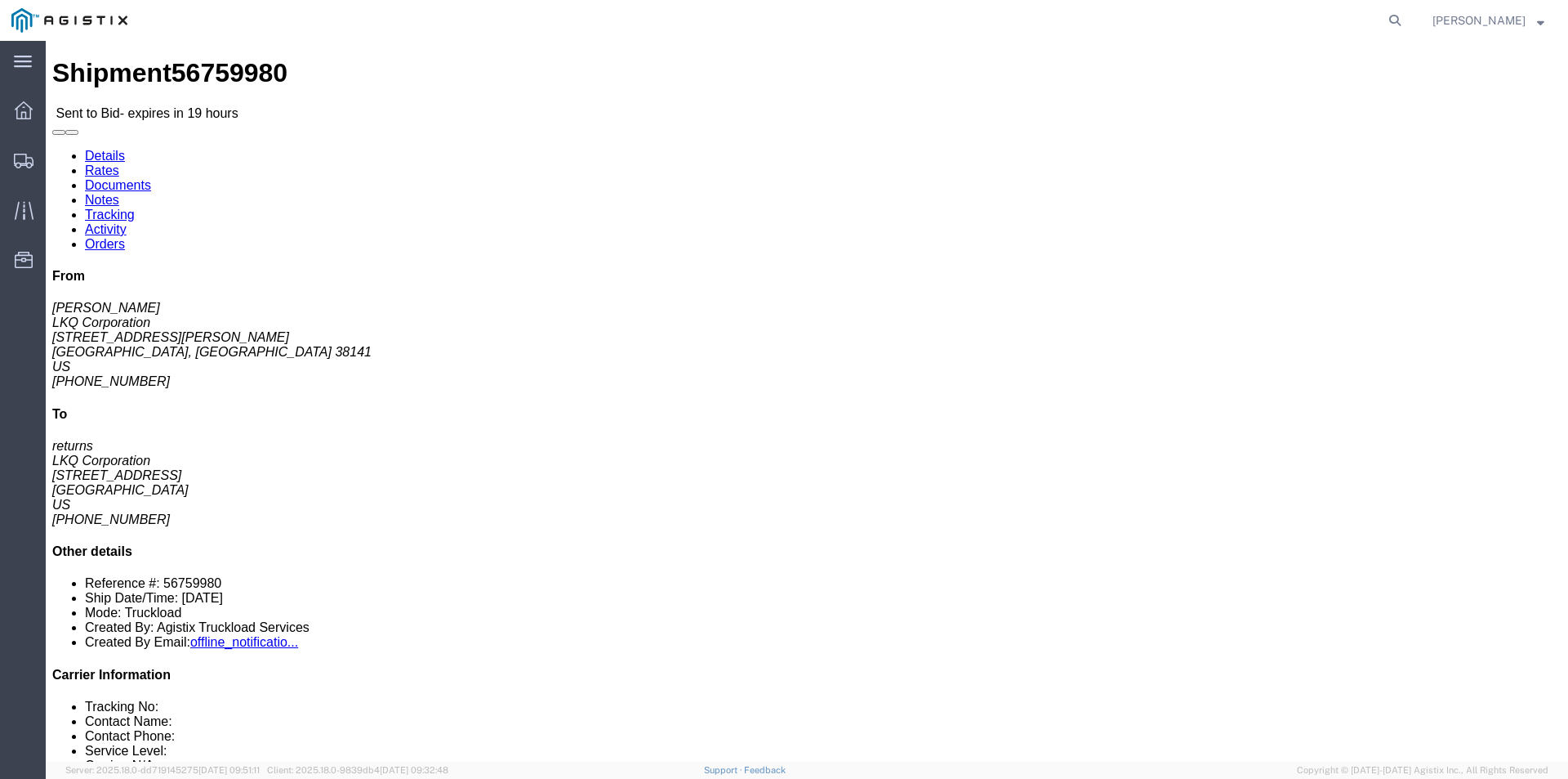
click link "Enter / Modify Bid"
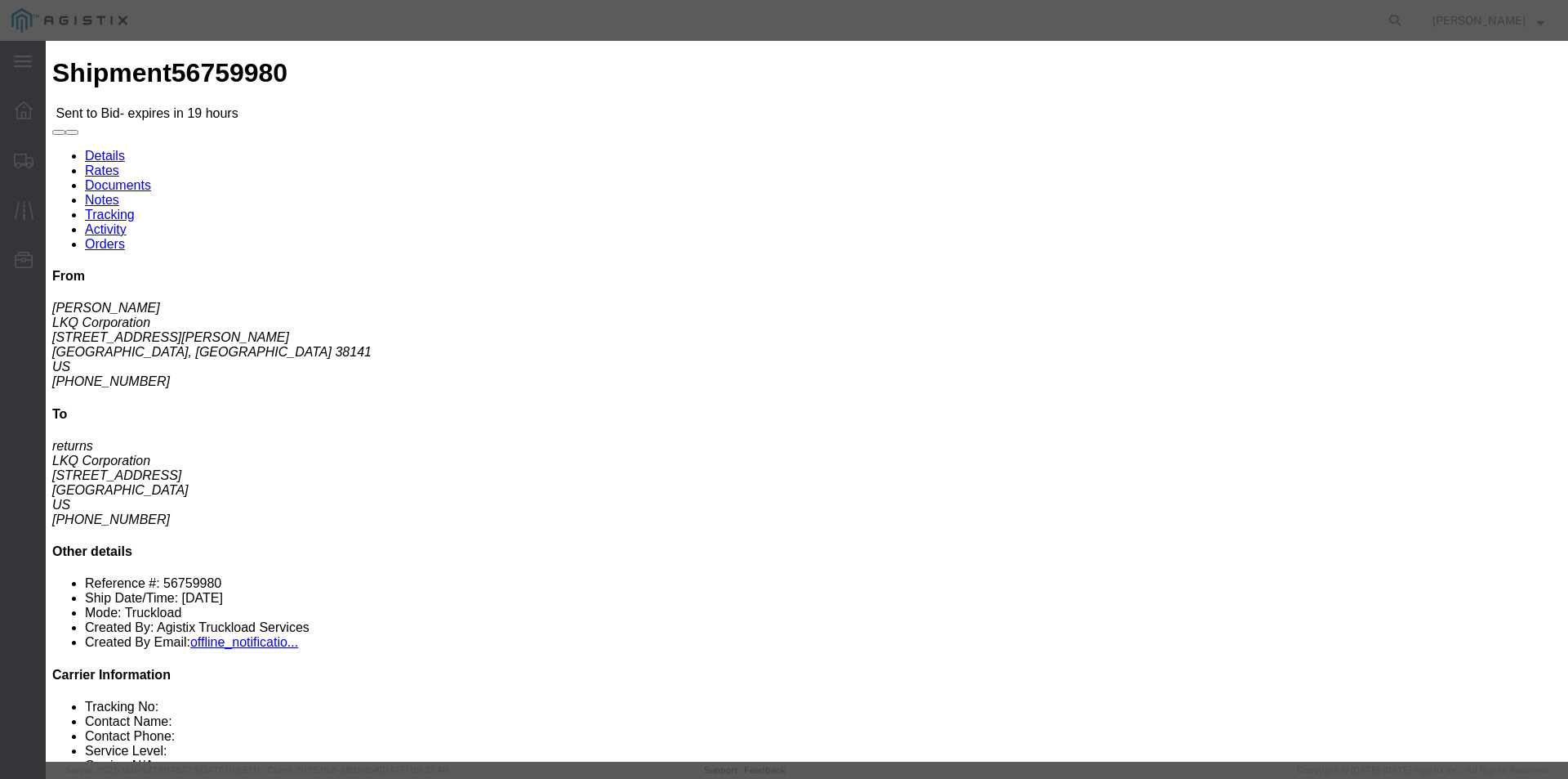
click div "Bid Information Vendor Select RXO Freight Forwarding RXO Logistics Service Leve…"
click select "Select RXO Freight Forwarding RXO Logistics"
select select "3224"
click select "Select RXO Freight Forwarding RXO Logistics"
click select "Select Air Airport to Airport Airport to Door CONESTOGA Cargo Van DFRM/STEP Doo…"
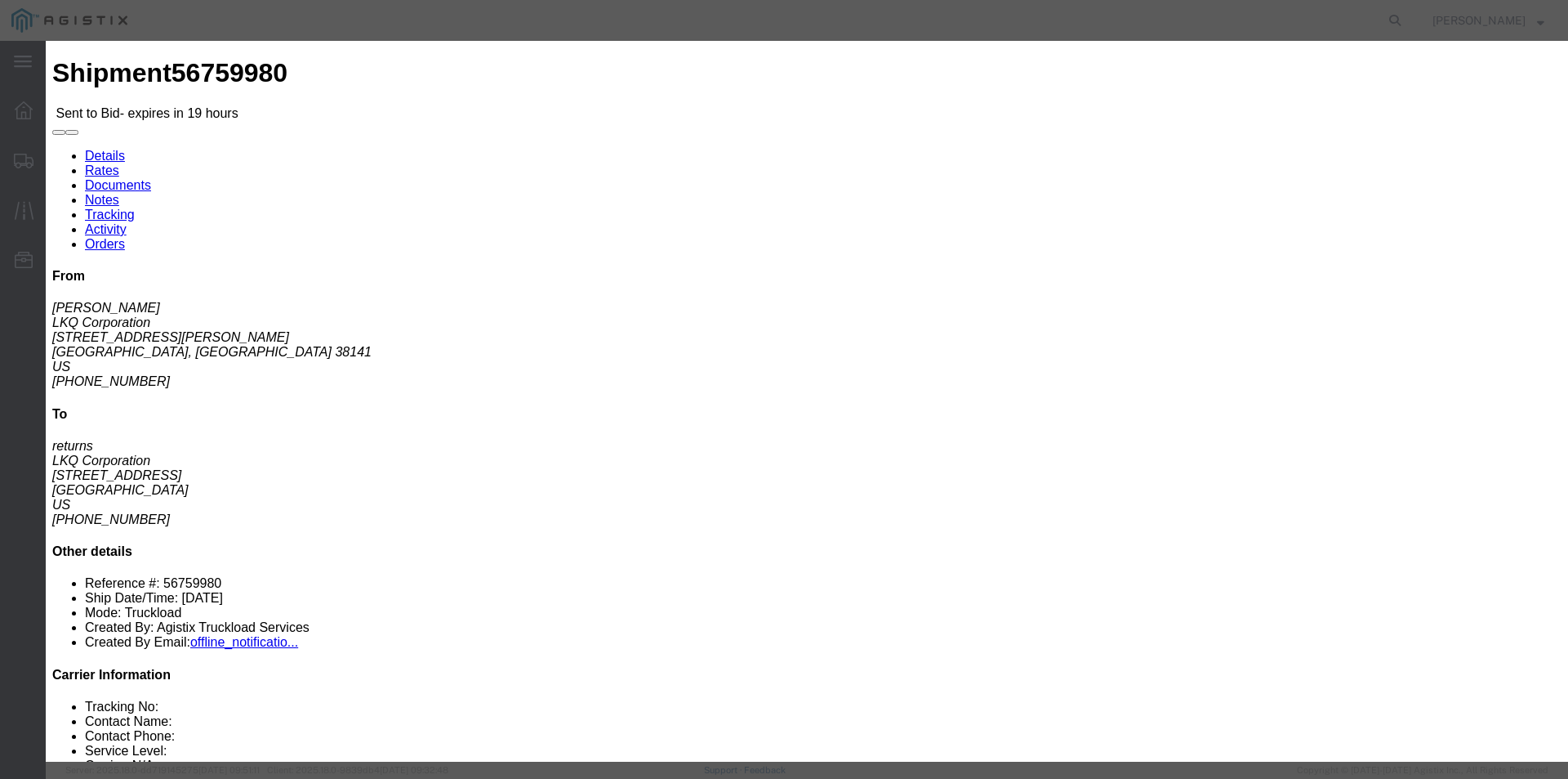
select select "11791"
click select "Select Air Airport to Airport Airport to Door CONESTOGA Cargo Van DFRM/STEP Doo…"
click input "text"
type input "bid"
click input "number"
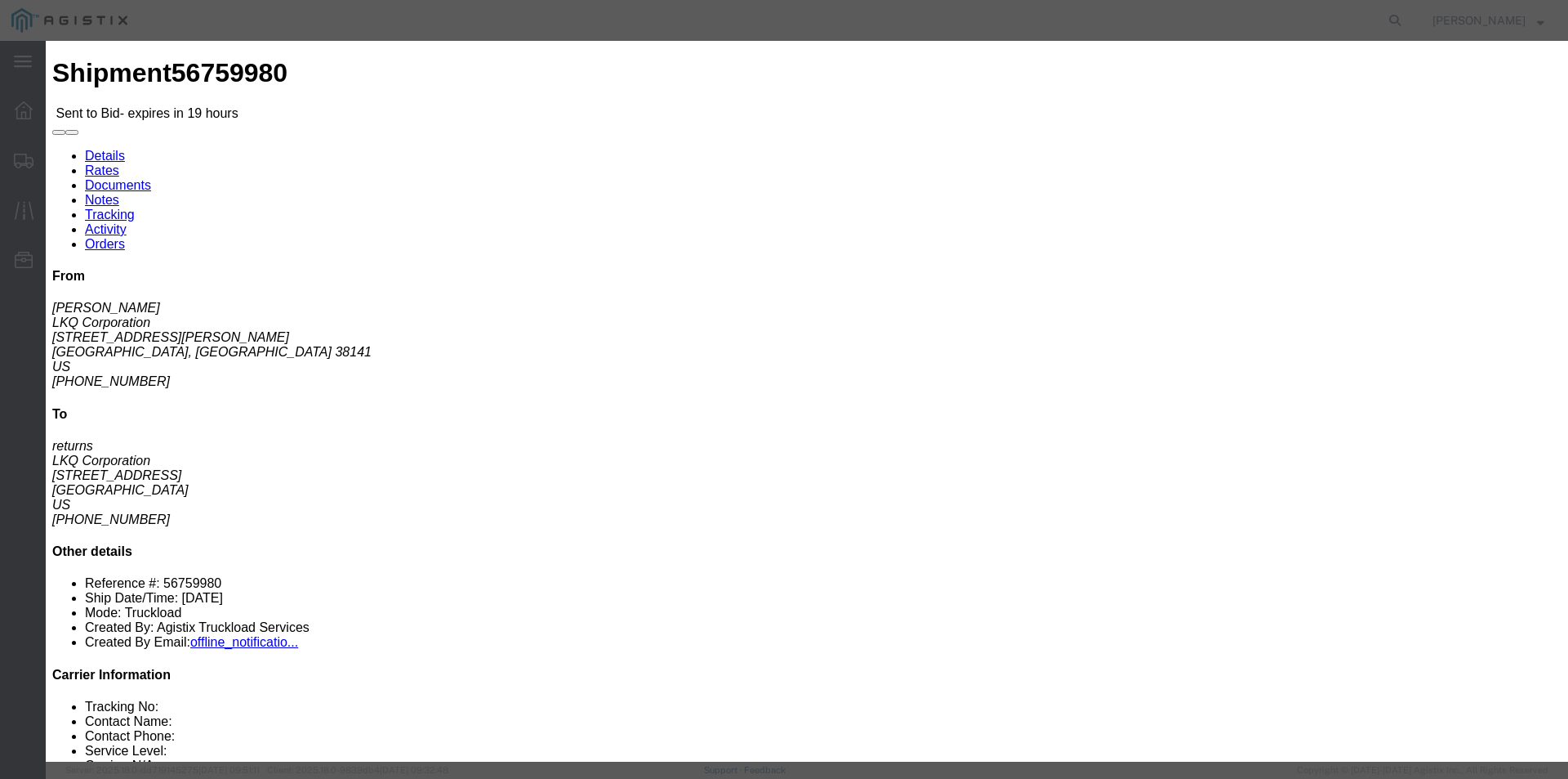
type input "1200"
click div "Submit Close"
click button "Submit"
